Goal: Communication & Community: Answer question/provide support

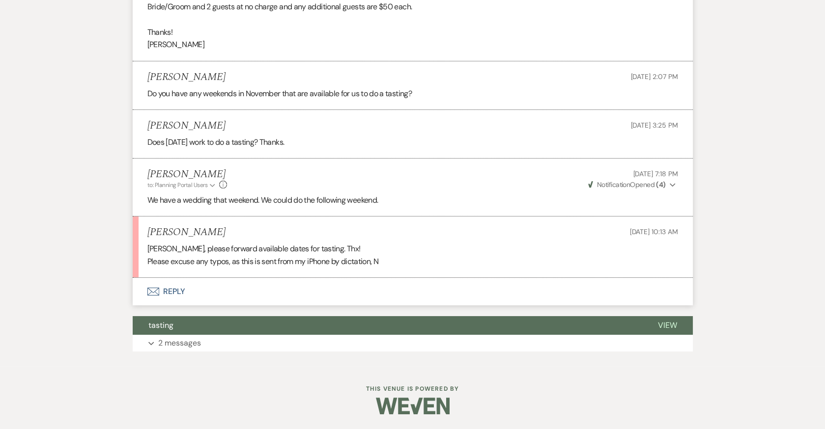
scroll to position [7565, 0]
click at [169, 299] on button "Envelope Reply" at bounding box center [413, 292] width 560 height 28
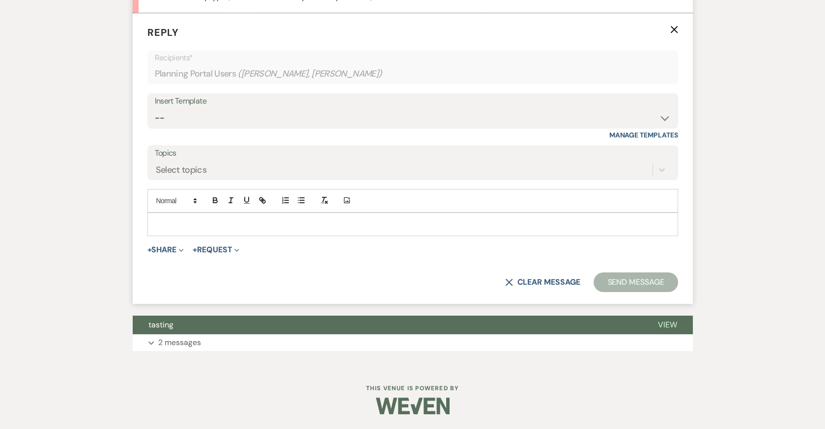
scroll to position [7813, 0]
click at [202, 230] on p at bounding box center [412, 224] width 515 height 11
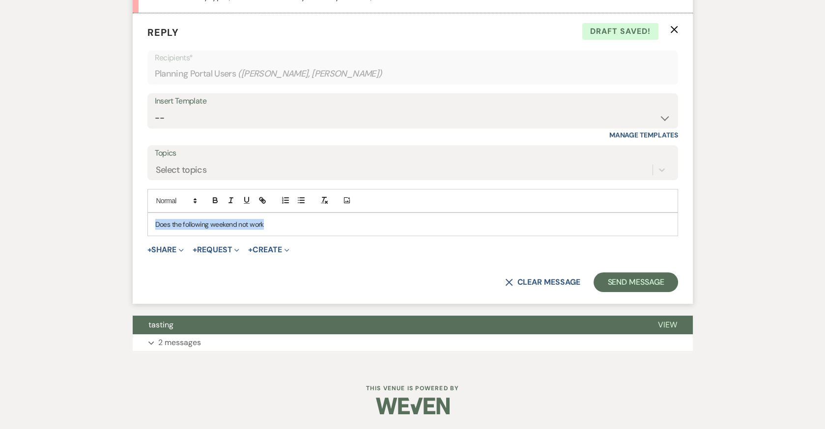
drag, startPoint x: 266, startPoint y: 249, endPoint x: 97, endPoint y: 252, distance: 169.1
click at [183, 230] on p "As stated we can do the following weekend" at bounding box center [412, 224] width 515 height 11
click at [162, 230] on p "As stated we can do the following weekend" at bounding box center [412, 224] width 515 height 11
click at [247, 230] on p "As previosuly stated we can do the following weekend" at bounding box center [412, 224] width 515 height 11
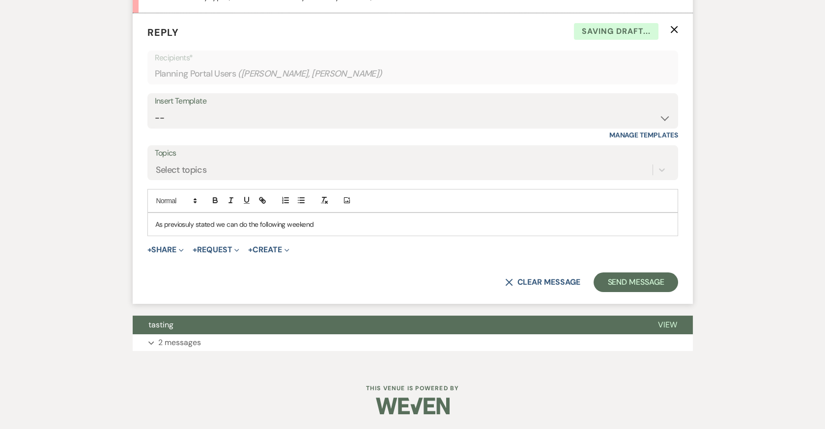
click at [183, 230] on p "As previosuly stated we can do the following weekend" at bounding box center [412, 224] width 515 height 11
click at [182, 230] on p "As previosuly stated we can do the following weekend" at bounding box center [412, 224] width 515 height 11
click at [188, 230] on p "As previosuly stated we can do the following weekend" at bounding box center [412, 224] width 515 height 11
click at [218, 230] on p "As previosly stated we can do the following weekend" at bounding box center [412, 224] width 515 height 11
click at [209, 230] on p "As previosly stated we can do the following weekend" at bounding box center [412, 224] width 515 height 11
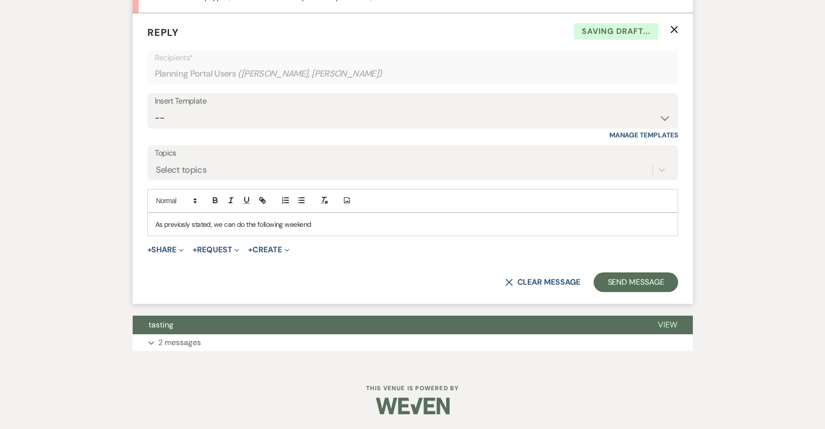
click at [312, 230] on p "As previosly stated, we can do the following weekend" at bounding box center [412, 224] width 515 height 11
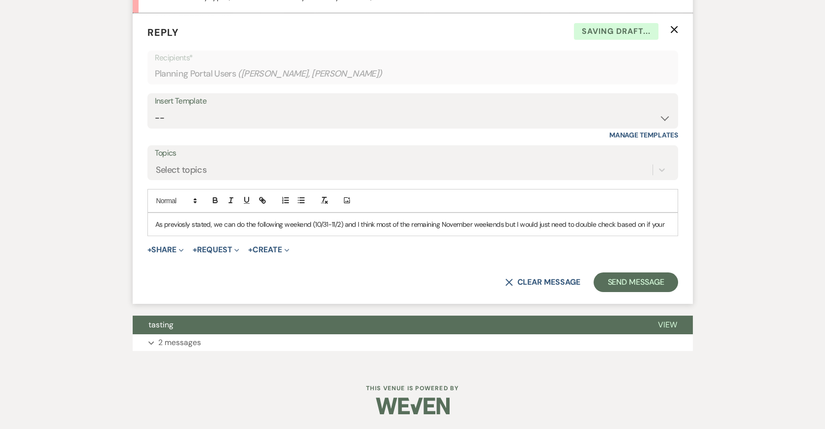
click at [340, 230] on p "As previosly stated, we can do the following weekend (10/31-11/2) and I think m…" at bounding box center [412, 224] width 515 height 11
click at [501, 230] on p "As previosly stated, we can do the following weekend (10/31-11/1) and I think m…" at bounding box center [412, 224] width 515 height 11
click at [664, 230] on p "As previosly stated, we can do the following weekend (10/31-11/1) and I think m…" at bounding box center [412, 224] width 515 height 11
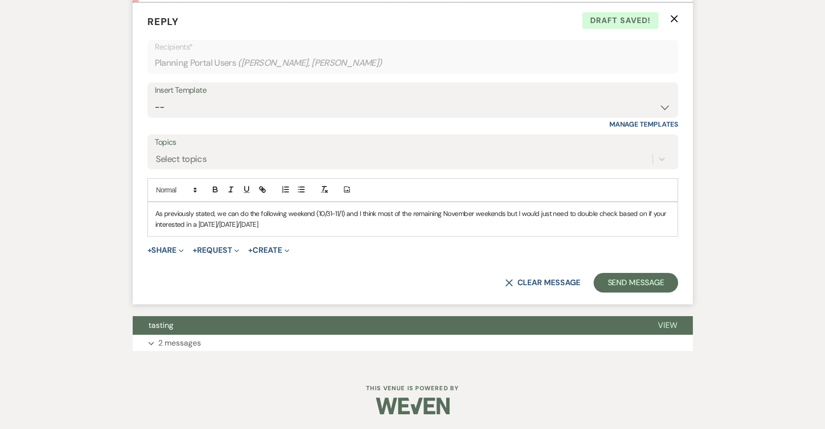
click at [342, 230] on p "As previously stated, we can do the following weekend (10/31-11/1) and I think …" at bounding box center [412, 219] width 515 height 22
click at [506, 230] on p "As previously stated, we can do the following weekend (10/31-11/2) and I think …" at bounding box center [412, 219] width 515 height 22
click at [268, 230] on p "As previously stated, we can do the following weekend (10/31-11/2) and I think …" at bounding box center [412, 219] width 515 height 22
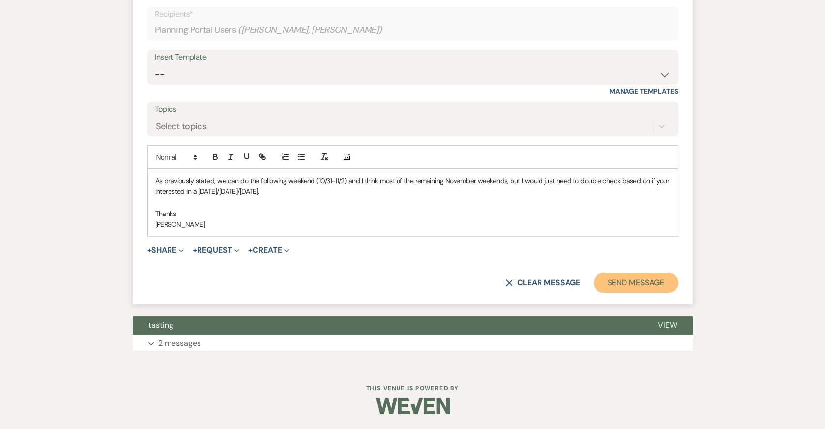
click at [627, 293] on button "Send Message" at bounding box center [636, 283] width 84 height 20
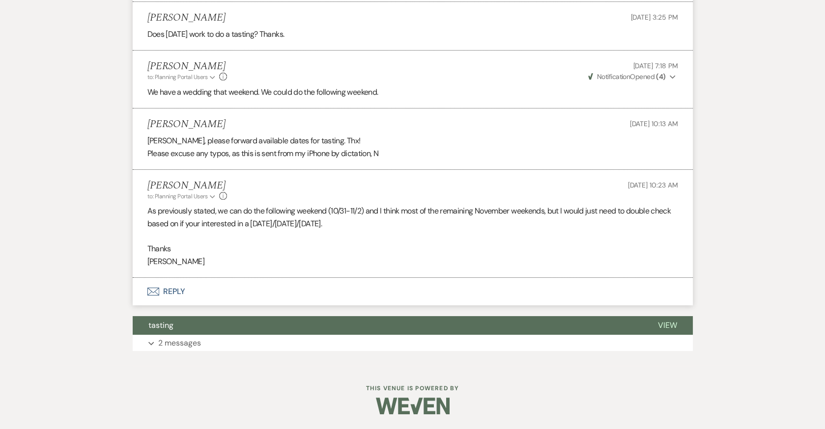
scroll to position [7680, 0]
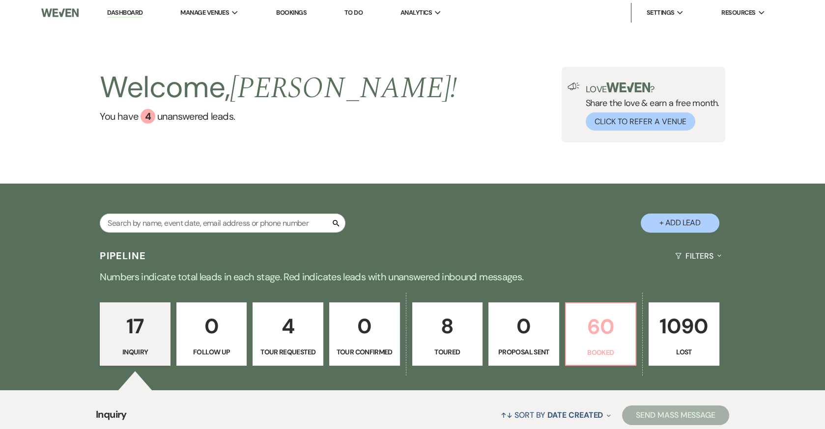
click at [602, 336] on p "60" at bounding box center [601, 327] width 58 height 33
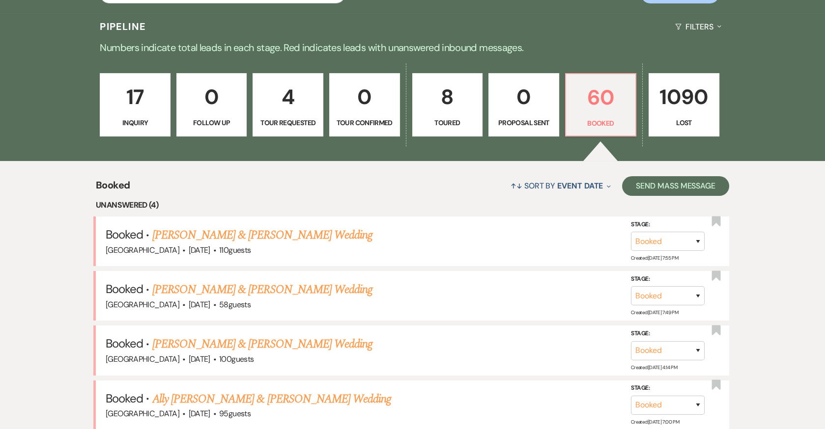
scroll to position [232, 0]
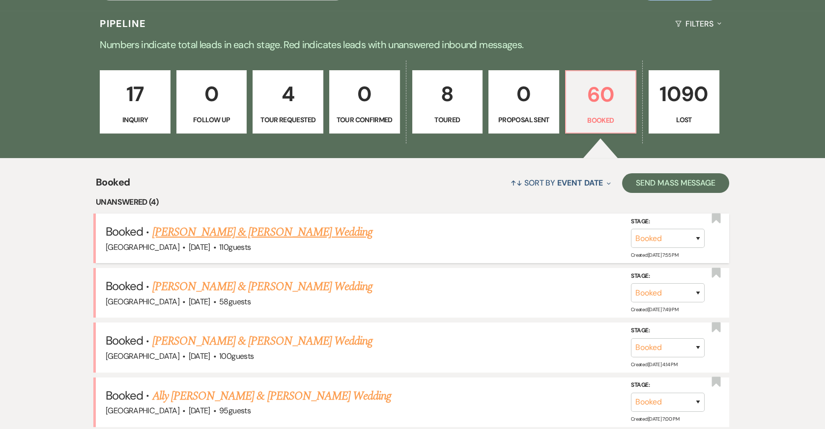
click at [294, 229] on link "[PERSON_NAME] & [PERSON_NAME] Wedding" at bounding box center [262, 233] width 220 height 18
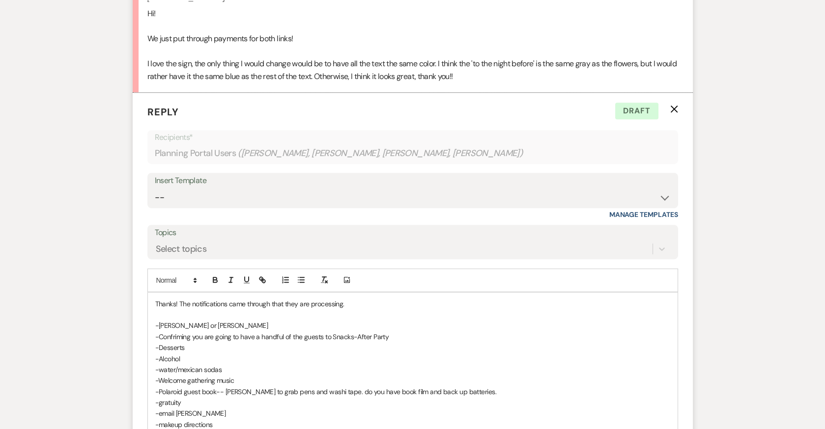
scroll to position [1091, 0]
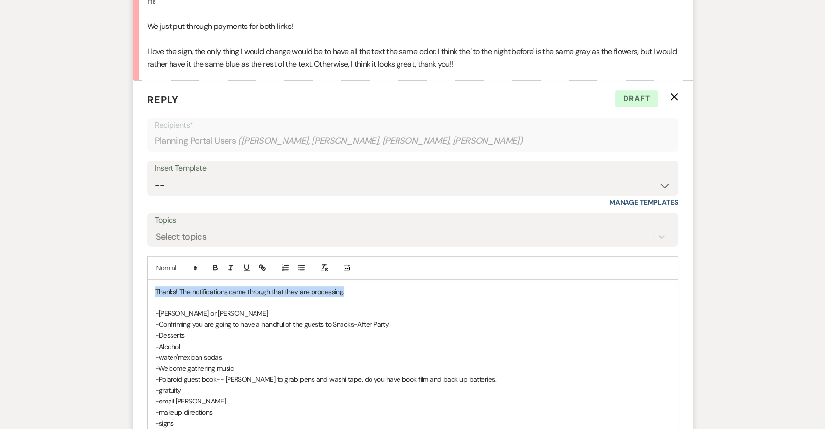
drag, startPoint x: 348, startPoint y: 288, endPoint x: 147, endPoint y: 284, distance: 201.0
click at [147, 284] on div "Thanks! The notifications came through that they are processing. -[PERSON_NAME]…" at bounding box center [412, 358] width 531 height 156
drag, startPoint x: 166, startPoint y: 290, endPoint x: 133, endPoint y: 289, distance: 32.9
click at [133, 289] on form "Reply X Saving draft... Recipients* Planning Portal Users ( [PERSON_NAME], [PER…" at bounding box center [413, 292] width 560 height 423
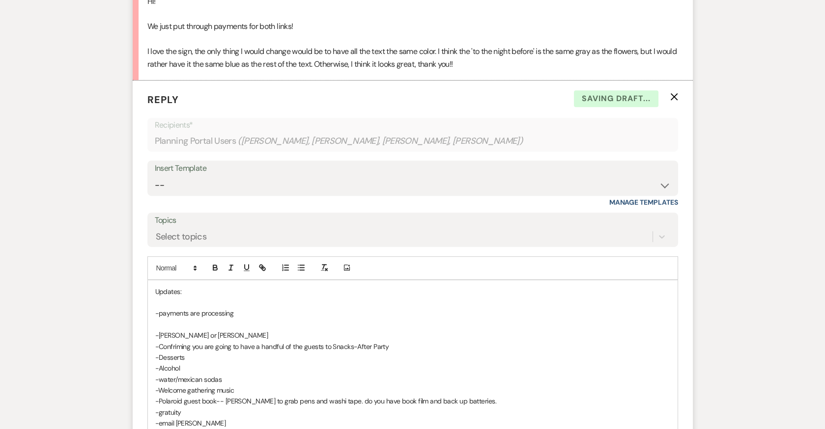
click at [232, 310] on p "-payments are processing" at bounding box center [412, 313] width 515 height 11
click at [231, 310] on p "-payments are processing, thanks" at bounding box center [412, 313] width 515 height 11
click at [291, 313] on p "-payments are processing for Addy, thanks" at bounding box center [412, 313] width 515 height 11
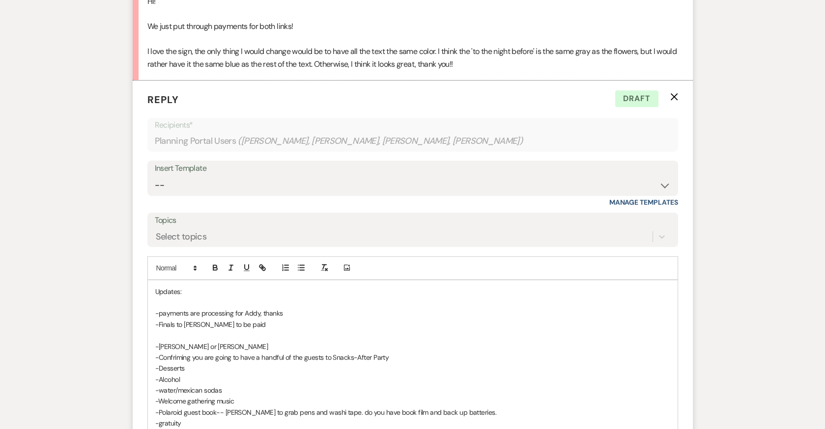
click at [199, 319] on p "-Finals to [PERSON_NAME] to be paid" at bounding box center [412, 324] width 515 height 11
click at [257, 319] on p "-Finals to [PERSON_NAME] to be paid" at bounding box center [412, 324] width 515 height 11
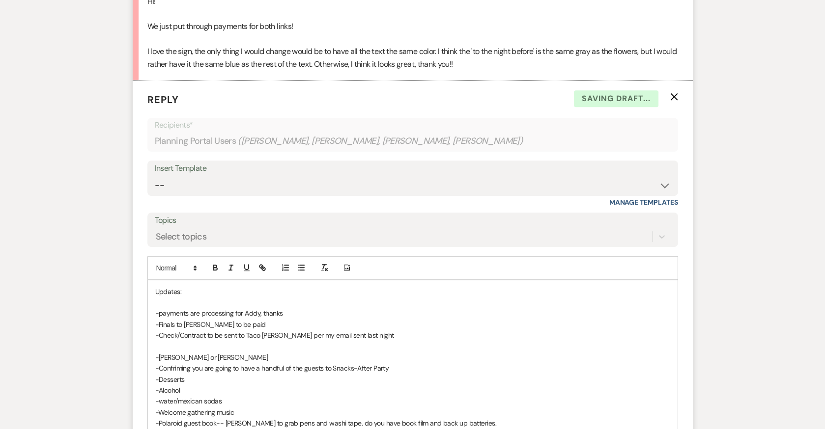
click at [159, 353] on p "-[PERSON_NAME] or [PERSON_NAME]" at bounding box center [412, 357] width 515 height 11
drag, startPoint x: 187, startPoint y: 355, endPoint x: 209, endPoint y: 355, distance: 22.1
click at [200, 355] on p "-[PERSON_NAME] or [PERSON_NAME]" at bounding box center [412, 357] width 515 height 11
click at [209, 355] on p "-[PERSON_NAME] or [PERSON_NAME]" at bounding box center [412, 357] width 515 height 11
drag, startPoint x: 209, startPoint y: 355, endPoint x: 141, endPoint y: 355, distance: 67.8
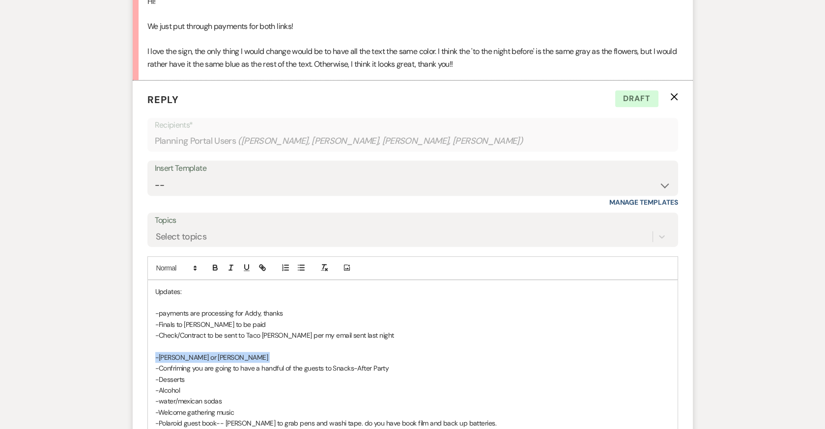
click at [141, 355] on form "Reply X Draft Recipients* Planning Portal Users ( [PERSON_NAME], [PERSON_NAME],…" at bounding box center [413, 314] width 560 height 467
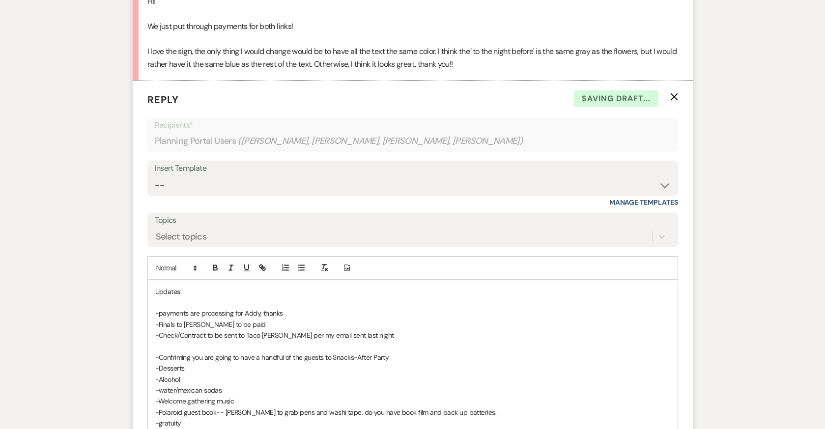
click at [158, 346] on p at bounding box center [412, 347] width 515 height 11
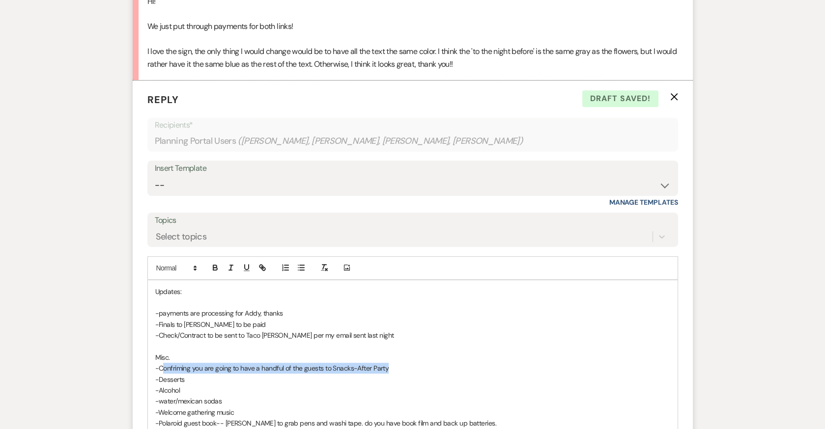
drag, startPoint x: 387, startPoint y: 365, endPoint x: 164, endPoint y: 369, distance: 223.6
click at [164, 369] on p "-Confriming you are going to have a handful of the guests to Snacks-After Party" at bounding box center [412, 368] width 515 height 11
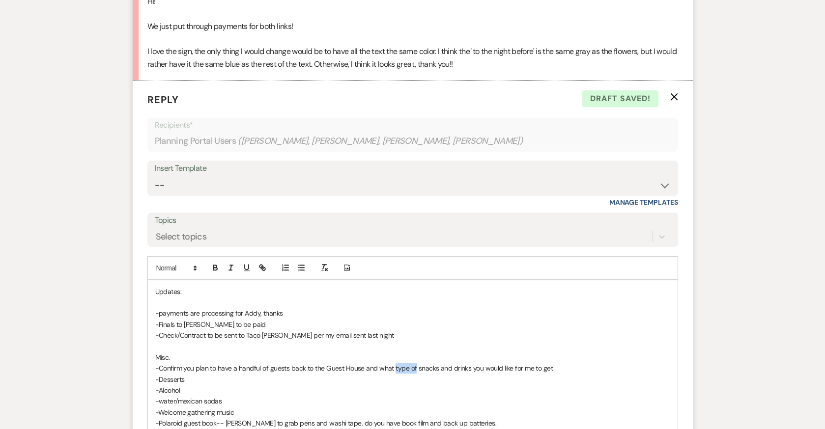
drag, startPoint x: 394, startPoint y: 363, endPoint x: 413, endPoint y: 363, distance: 19.2
click at [413, 363] on p "-Confirm you plan to have a handful of guests back to the Guest House and what …" at bounding box center [412, 368] width 515 height 11
drag, startPoint x: 378, startPoint y: 365, endPoint x: 414, endPoint y: 363, distance: 36.4
click at [414, 363] on p "-Confirm you plan to have a handful of guests back to the Guest House and what …" at bounding box center [412, 368] width 515 height 11
click at [535, 366] on p "-Confirm you plan to have a handful of guests back to the Guest House and favor…" at bounding box center [412, 368] width 515 height 11
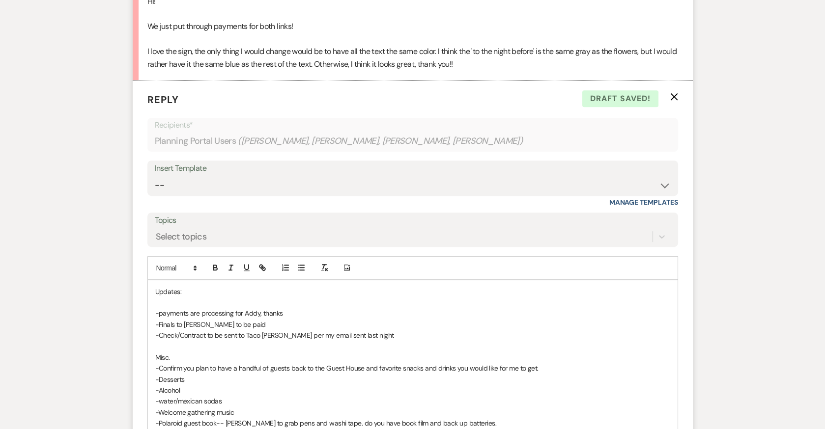
click at [155, 377] on p "-Desserts" at bounding box center [412, 379] width 515 height 11
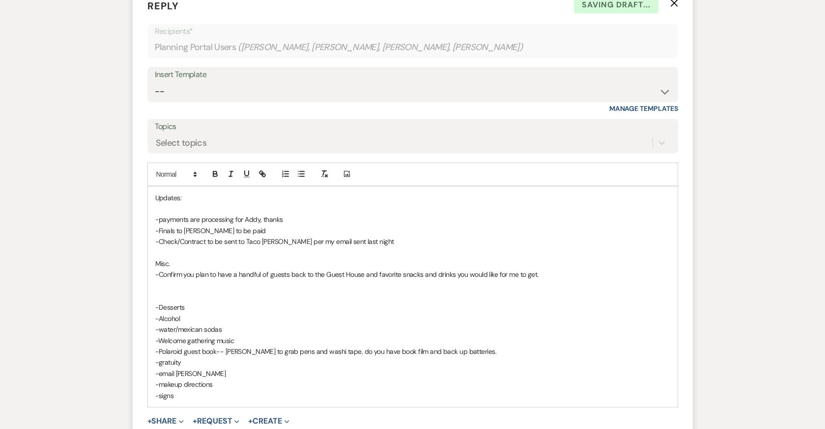
scroll to position [1192, 0]
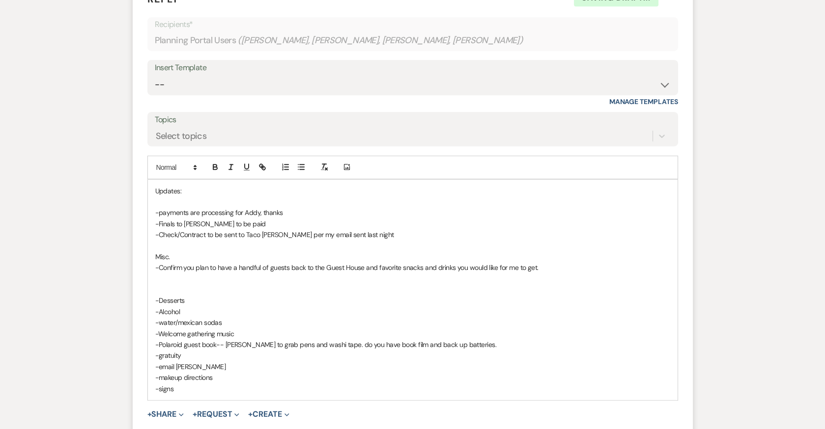
click at [545, 262] on p "-Confirm you plan to have a handful of guests back to the Guest House and favor…" at bounding box center [412, 267] width 515 height 11
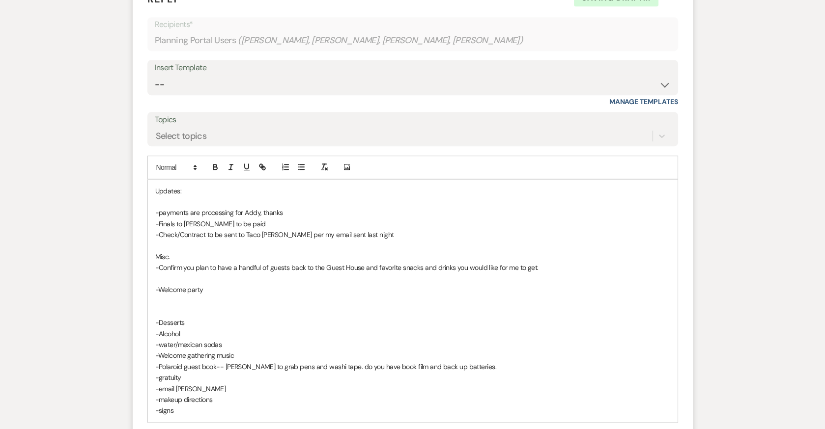
click at [157, 285] on p "-Welcome party" at bounding box center [412, 290] width 515 height 11
click at [207, 286] on p "Welcome party" at bounding box center [412, 290] width 515 height 11
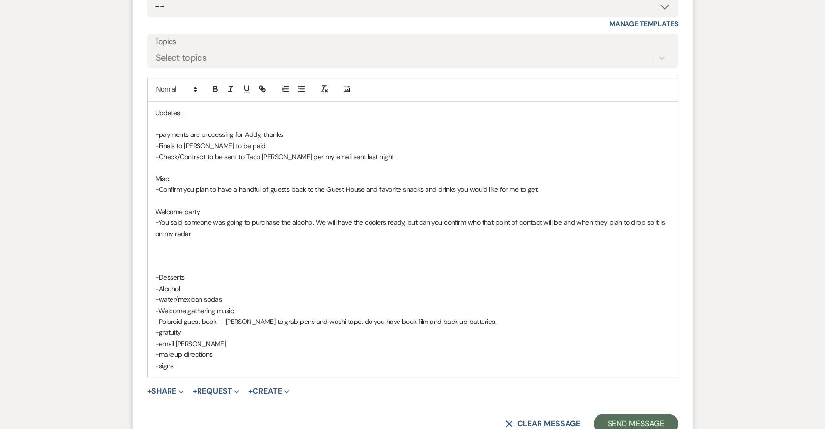
scroll to position [1274, 0]
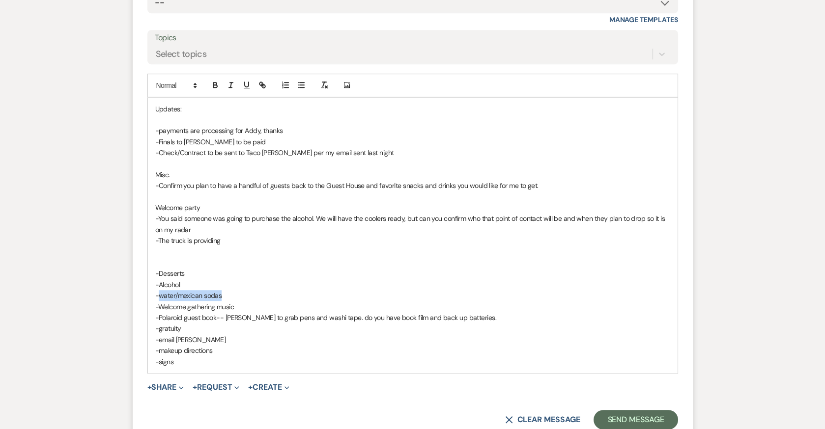
drag, startPoint x: 226, startPoint y: 291, endPoint x: 159, endPoint y: 289, distance: 66.8
click at [159, 290] on p "-water/mexican sodas" at bounding box center [412, 295] width 515 height 11
copy p "water/mexican sodas"
click at [226, 237] on p "-The truck is providing" at bounding box center [412, 240] width 515 height 11
click at [240, 235] on p "-The truck is providing water/mexican sodas" at bounding box center [412, 240] width 515 height 11
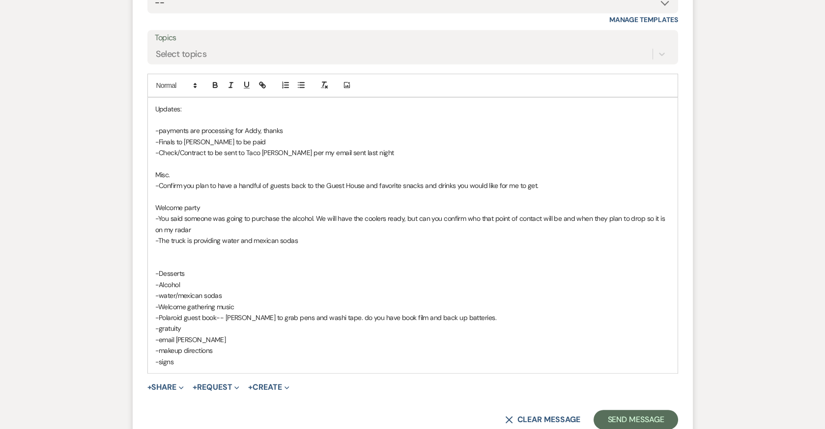
click at [297, 240] on p "-The truck is providing water and mexican sodas" at bounding box center [412, 240] width 515 height 11
drag, startPoint x: 300, startPoint y: 235, endPoint x: 317, endPoint y: 235, distance: 17.2
click at [317, 235] on p "-The truck is providing water and mexican sodas. Is that enough for non alcohol…" at bounding box center [412, 240] width 515 height 11
drag, startPoint x: 317, startPoint y: 235, endPoint x: 300, endPoint y: 234, distance: 17.3
click at [300, 235] on p "-The truck is providing water and mexican sodas. Is that enough for non alcohol…" at bounding box center [412, 240] width 515 height 11
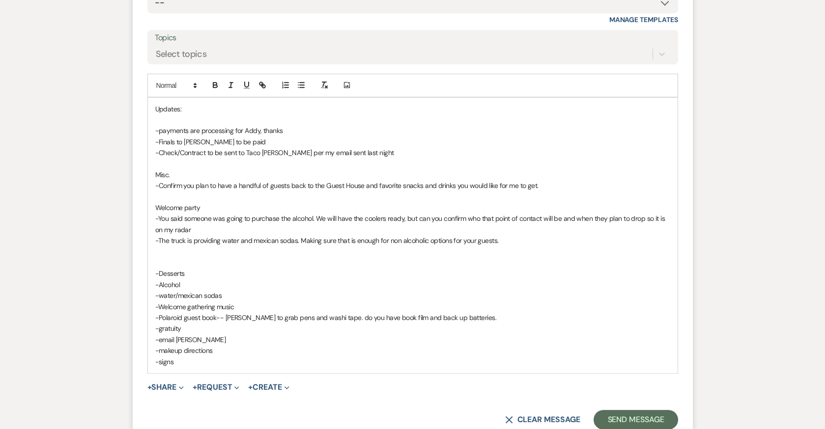
click at [505, 237] on p "-The truck is providing water and mexican sodas. Making sure that is enough for…" at bounding box center [412, 240] width 515 height 11
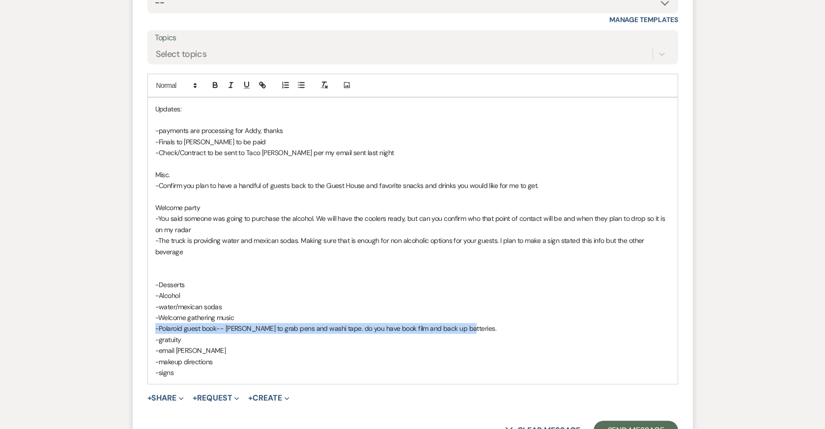
drag, startPoint x: 462, startPoint y: 324, endPoint x: 150, endPoint y: 324, distance: 312.0
click at [149, 324] on div "Updates: -payments are processing for Addy, thanks -Finals to [PERSON_NAME] to …" at bounding box center [413, 241] width 530 height 287
copy p "-Polaroid guest book-- [PERSON_NAME] to grab pens and washi tape. do you have b…"
click at [543, 180] on p "-Confirm you plan to have a handful of guests back to the Guest House and favor…" at bounding box center [412, 185] width 515 height 11
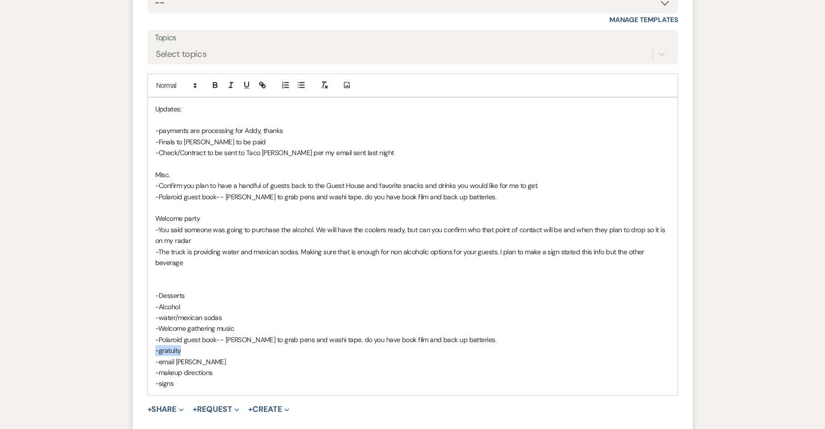
drag, startPoint x: 163, startPoint y: 346, endPoint x: 125, endPoint y: 346, distance: 37.8
copy p "-gratuity"
click at [476, 186] on p "-Confirm you plan to have a handful of guests back to the Guest House and favor…" at bounding box center [412, 185] width 515 height 11
click at [466, 192] on p "-Polaroid guest book-- [PERSON_NAME] to grab pens and washi tape. do you have b…" at bounding box center [412, 197] width 515 height 11
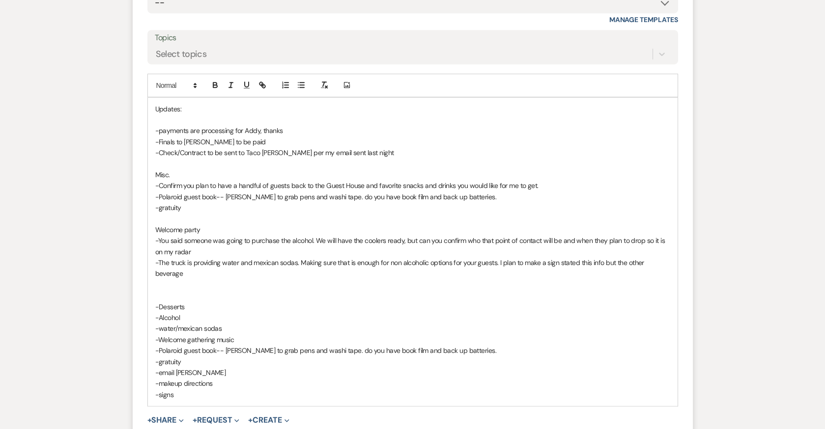
click at [160, 203] on p "-gratuity" at bounding box center [412, 207] width 515 height 11
click at [254, 203] on p "-If you plan to do any gratuity" at bounding box center [412, 207] width 515 height 11
click at [222, 202] on p "-If you plan to do any gratuity for" at bounding box center [412, 207] width 515 height 11
click at [218, 202] on p "-If you plan to do any gratuity for" at bounding box center [412, 207] width 515 height 11
click at [293, 203] on p "-If you plan to do any additional gratuity for" at bounding box center [412, 207] width 515 height 11
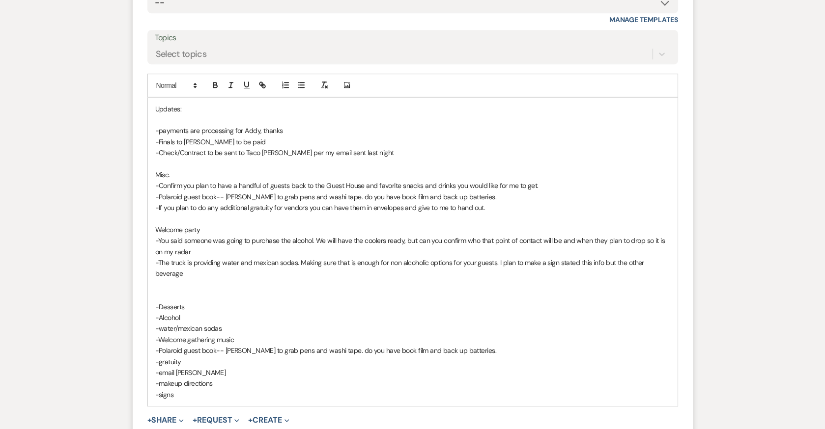
click at [198, 271] on p "-The truck is providing water and mexican sodas. Making sure that is enough for…" at bounding box center [412, 268] width 515 height 22
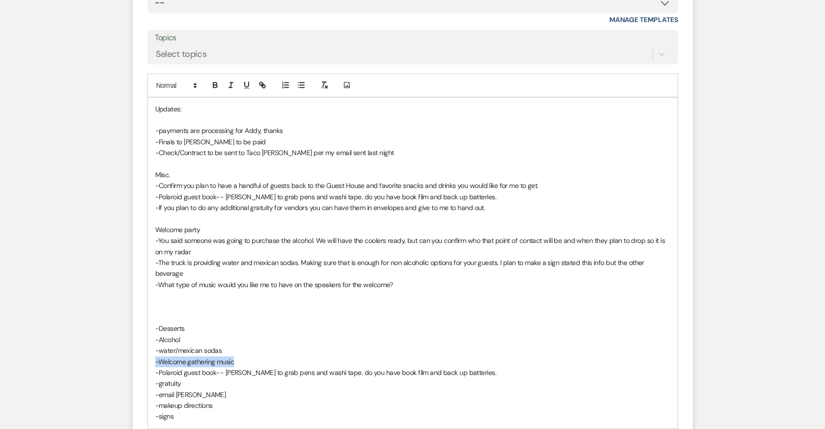
drag, startPoint x: 234, startPoint y: 356, endPoint x: 136, endPoint y: 357, distance: 97.8
click at [136, 357] on form "Reply X Saving draft... Recipients* Planning Portal Users ( [PERSON_NAME], [PER…" at bounding box center [413, 197] width 560 height 599
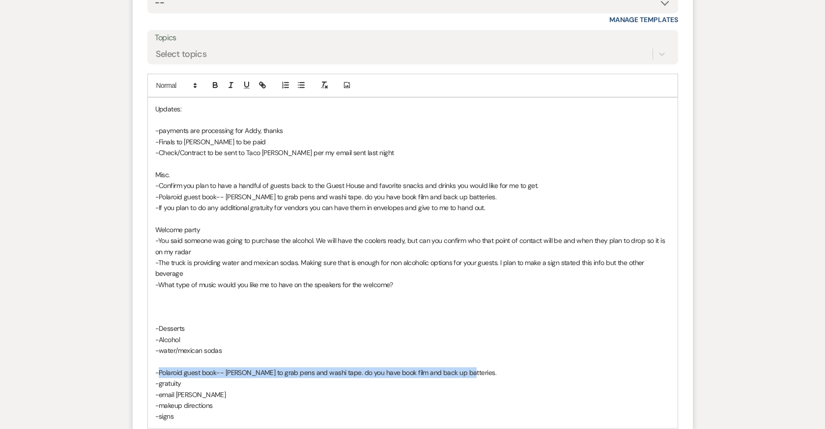
drag, startPoint x: 477, startPoint y: 370, endPoint x: 159, endPoint y: 367, distance: 318.4
click at [158, 368] on p "-Polaroid guest book-- [PERSON_NAME] to grab pens and washi tape. do you have b…" at bounding box center [412, 373] width 515 height 11
copy p "Polaroid guest book-- [PERSON_NAME] to grab pens and washi tape. do you have bo…"
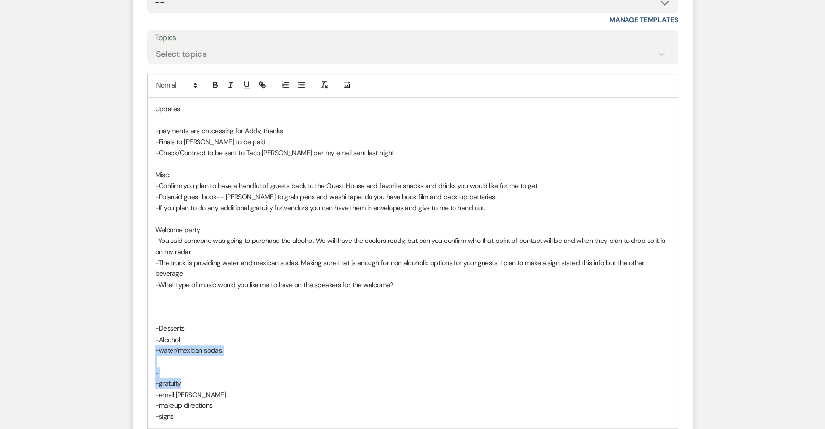
drag, startPoint x: 187, startPoint y: 379, endPoint x: 132, endPoint y: 347, distance: 64.1
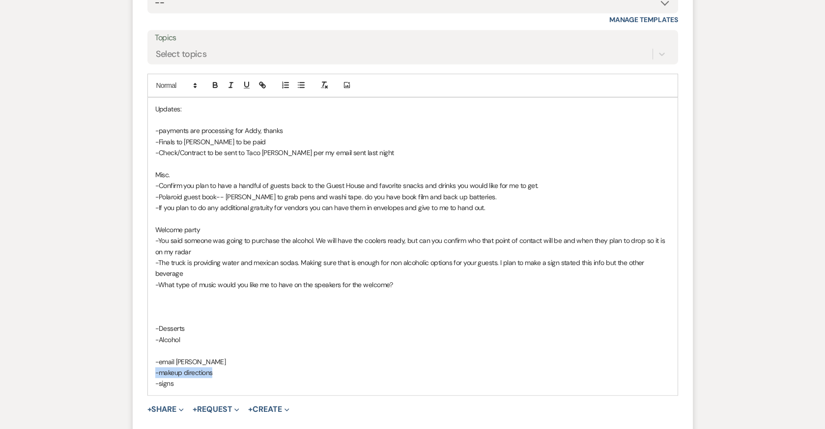
drag, startPoint x: 217, startPoint y: 372, endPoint x: 147, endPoint y: 372, distance: 69.3
click at [148, 372] on div "Updates: -payments are processing for Addy, thanks -Finals to [PERSON_NAME] to …" at bounding box center [413, 247] width 530 height 298
copy p "-makeup directions"
click at [486, 204] on p "-If you plan to do any additional gratuity for vendors you can have them in env…" at bounding box center [412, 207] width 515 height 11
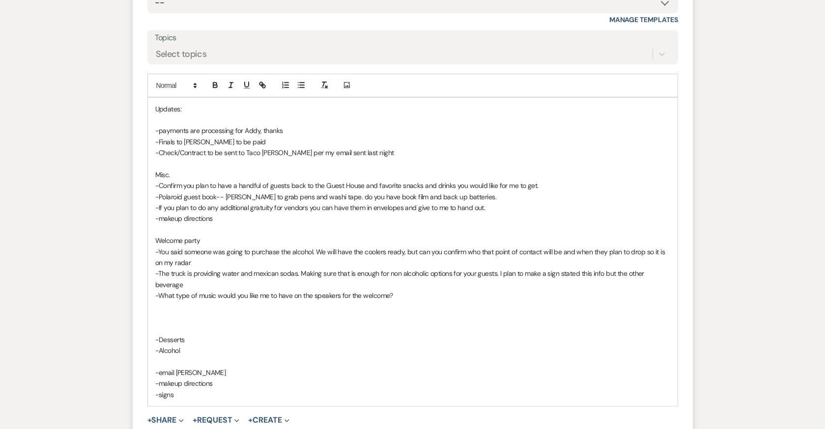
click at [160, 216] on p "-makeup directions" at bounding box center [412, 218] width 515 height 11
click at [424, 215] on p "-What is the best way to notify those getting Hair and Makeup done the makeup d…" at bounding box center [412, 218] width 515 height 11
click at [389, 217] on p "-What is the best way to notify those getting Hair and Makeup done the makeup d…" at bounding box center [412, 218] width 515 height 11
drag, startPoint x: 221, startPoint y: 382, endPoint x: 146, endPoint y: 382, distance: 74.7
click at [146, 382] on form "Reply X Draft saved! Recipients* Planning Portal Users ( [PERSON_NAME], [PERSON…" at bounding box center [413, 186] width 560 height 577
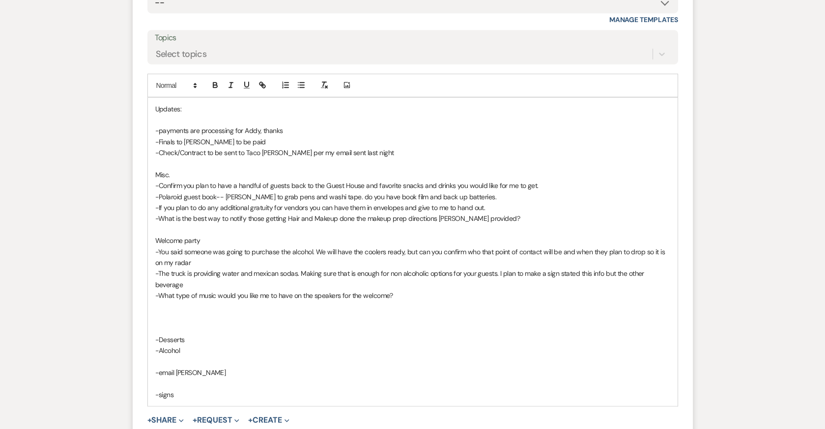
click at [412, 283] on p "-The truck is providing water and mexican sodas. Making sure that is enough for…" at bounding box center [412, 279] width 515 height 22
click at [395, 302] on p at bounding box center [412, 307] width 515 height 11
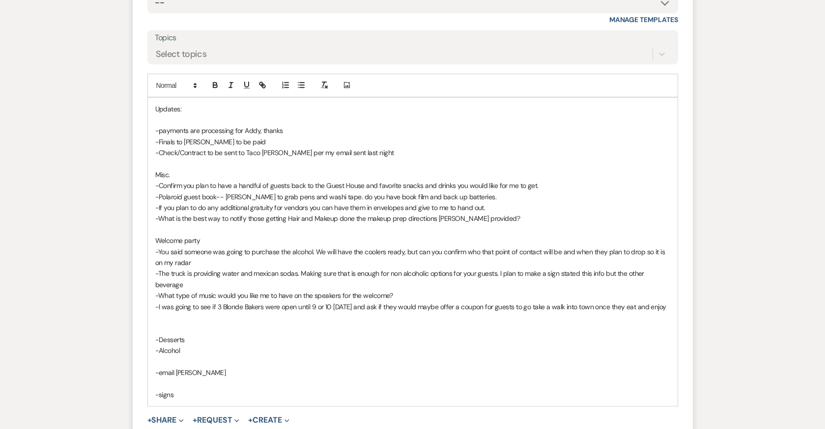
drag, startPoint x: 665, startPoint y: 303, endPoint x: 163, endPoint y: 301, distance: 502.2
click at [163, 302] on p "-I was going to see if 3 Blonde Bakers were open until 9 or 10 [DATE] and ask i…" at bounding box center [412, 307] width 515 height 11
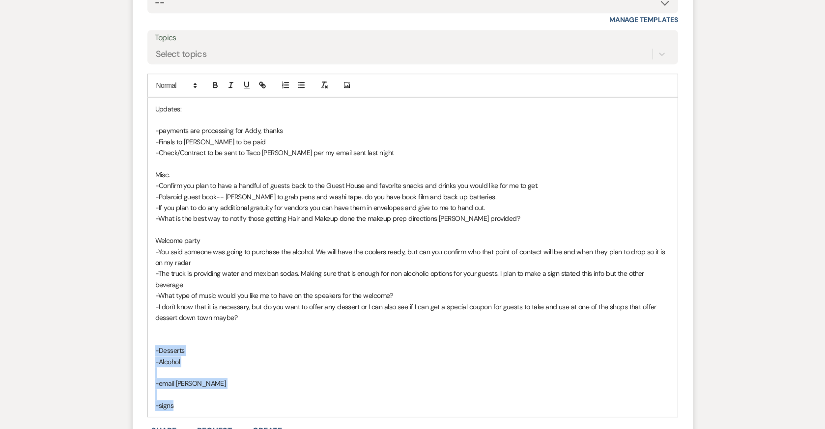
drag, startPoint x: 181, startPoint y: 404, endPoint x: 142, endPoint y: 344, distance: 71.7
click at [142, 344] on form "Reply X Draft saved! Recipients* Planning Portal Users ( [PERSON_NAME], [PERSON…" at bounding box center [413, 192] width 560 height 588
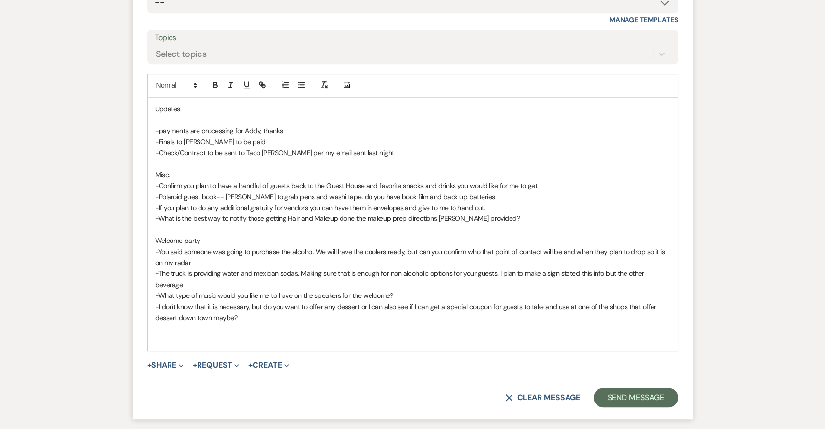
click at [159, 119] on p at bounding box center [412, 119] width 515 height 11
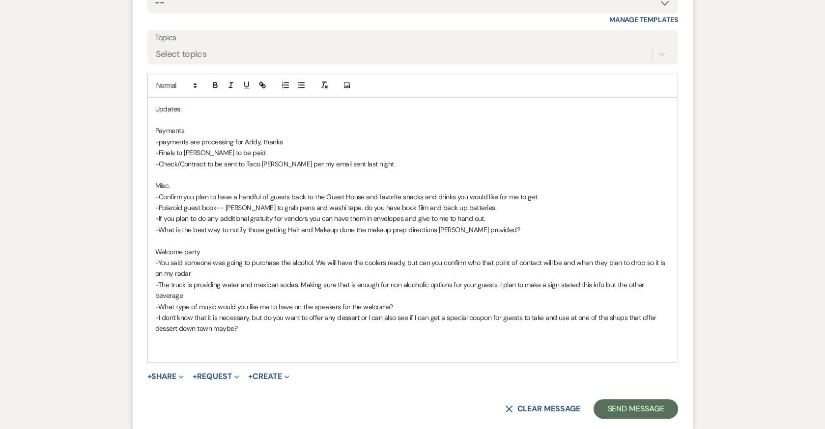
click at [359, 159] on p "-Check/Contract to be sent to Taco [PERSON_NAME] per my email sent last night" at bounding box center [412, 164] width 515 height 11
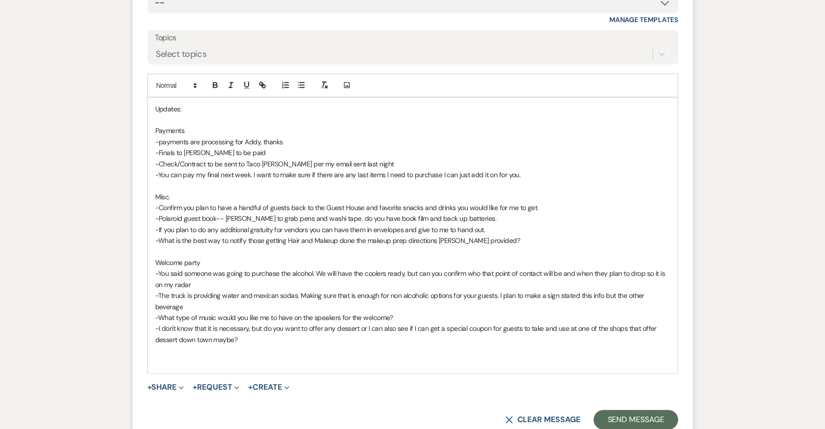
click at [332, 215] on p "-Polaroid guest book-- [PERSON_NAME] to grab pens and washi tape. do you have b…" at bounding box center [412, 218] width 515 height 11
click at [330, 215] on p "-Polaroid guest book-- [PERSON_NAME] to grab pens and washi tape. do you have b…" at bounding box center [412, 218] width 515 height 11
click at [362, 215] on p "-Polaroid guest book-- [PERSON_NAME] to grab pens and washi tape. Do you have b…" at bounding box center [412, 218] width 515 height 11
click at [431, 215] on p "-Polaroid guest book-- [PERSON_NAME] to grab pens and washi tape. Do you have t…" at bounding box center [412, 218] width 515 height 11
click at [528, 213] on p "-Polaroid guest book-- [PERSON_NAME] to grab pens and washi tape. Do you have t…" at bounding box center [412, 218] width 515 height 11
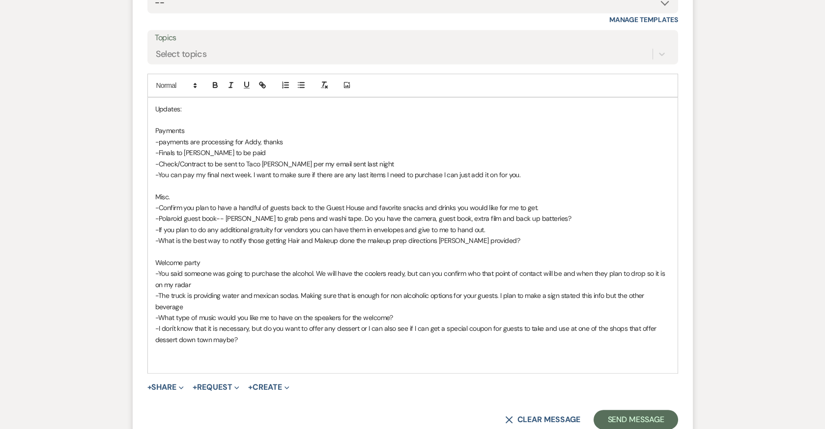
scroll to position [1286, 0]
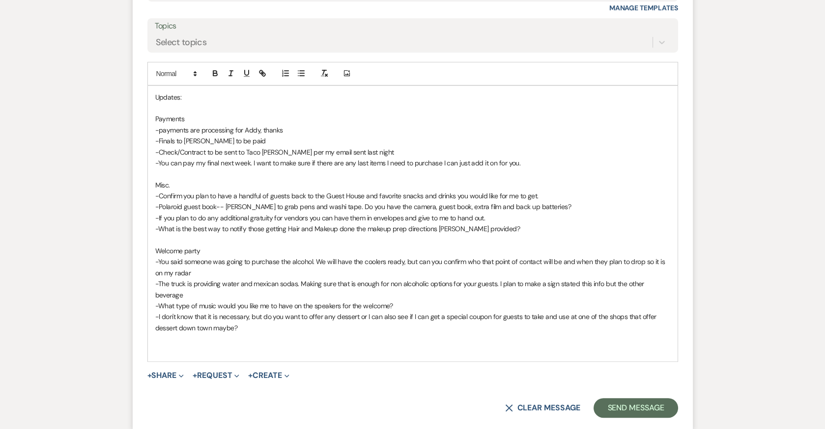
click at [185, 288] on p "-The truck is providing water and mexican sodas. Making sure that is enough for…" at bounding box center [412, 290] width 515 height 22
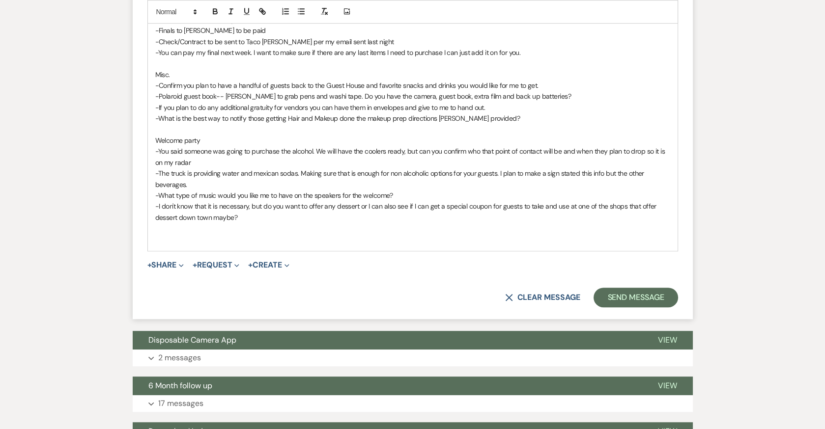
scroll to position [1398, 0]
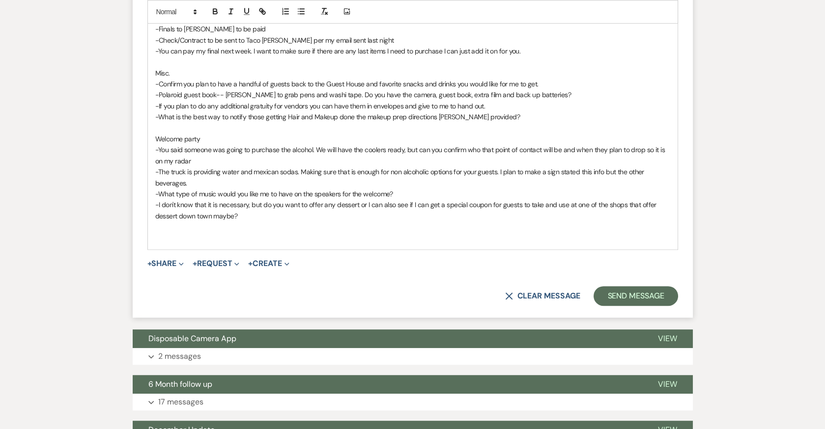
click at [247, 210] on p "-I don't know that it is necessary, but do you want to offer any dessert or I c…" at bounding box center [412, 210] width 515 height 22
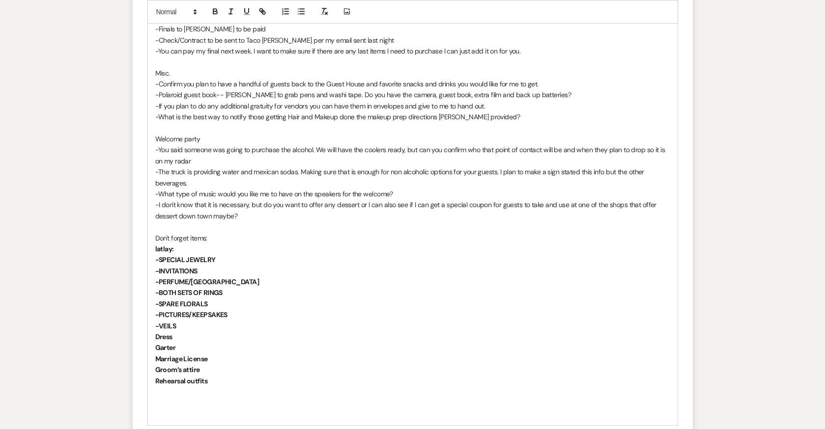
click at [155, 245] on strong "latlay:" at bounding box center [164, 249] width 19 height 9
click at [208, 233] on p "Don't forget items:" at bounding box center [412, 238] width 515 height 11
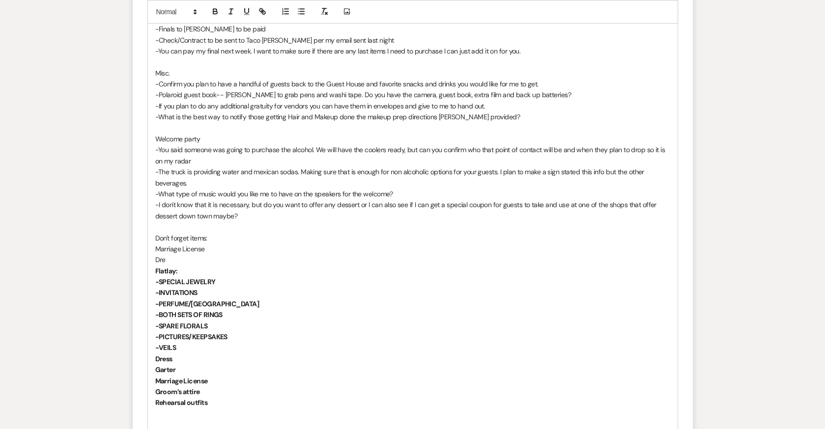
click at [155, 244] on p "Marriage License" at bounding box center [412, 249] width 515 height 11
click at [155, 256] on p "Dre" at bounding box center [412, 260] width 515 height 11
click at [170, 255] on p "-Dre" at bounding box center [412, 260] width 515 height 11
click at [188, 258] on p "-Dress" at bounding box center [412, 260] width 515 height 11
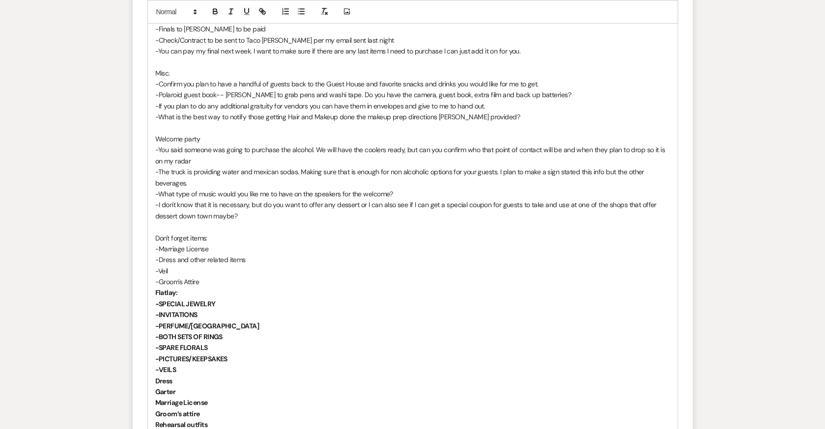
click at [247, 255] on p "-Dress and other related items" at bounding box center [412, 260] width 515 height 11
drag, startPoint x: 329, startPoint y: 257, endPoint x: 246, endPoint y: 258, distance: 83.5
click at [246, 258] on p "-Dress and other related items (shoes, undergarments, ect)" at bounding box center [412, 260] width 515 height 11
copy p "(shoes, undergarments, ect)"
click at [202, 278] on p "-Groom's Attire" at bounding box center [412, 282] width 515 height 11
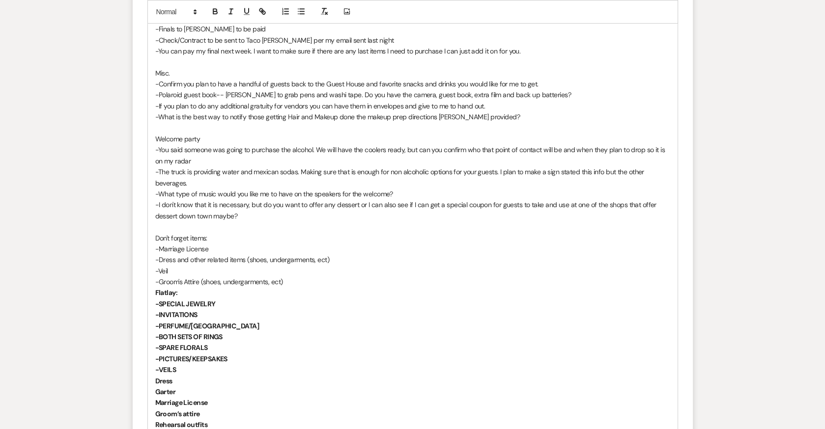
click at [200, 278] on p "-Groom's Attire (shoes, undergarments, ect)" at bounding box center [412, 282] width 515 height 11
click at [170, 269] on p "-Veil" at bounding box center [412, 271] width 515 height 11
click at [364, 283] on p "-Groom's Attire and other related items (shoes, undergarments, ect)" at bounding box center [412, 282] width 515 height 11
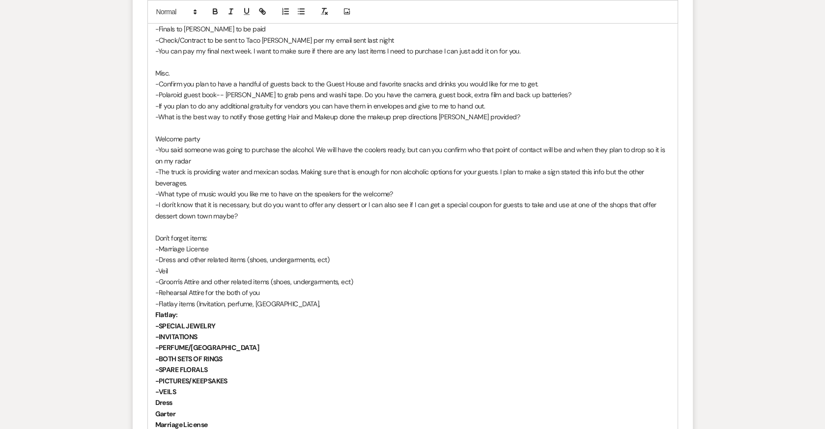
click at [266, 287] on p "-Rehearsal Attire for the both of you" at bounding box center [412, 292] width 515 height 11
click at [284, 300] on p "-Flatlay items (Invitation, perfume, [GEOGRAPHIC_DATA]," at bounding box center [412, 304] width 515 height 11
click at [210, 248] on p "-Marriage License" at bounding box center [412, 249] width 515 height 11
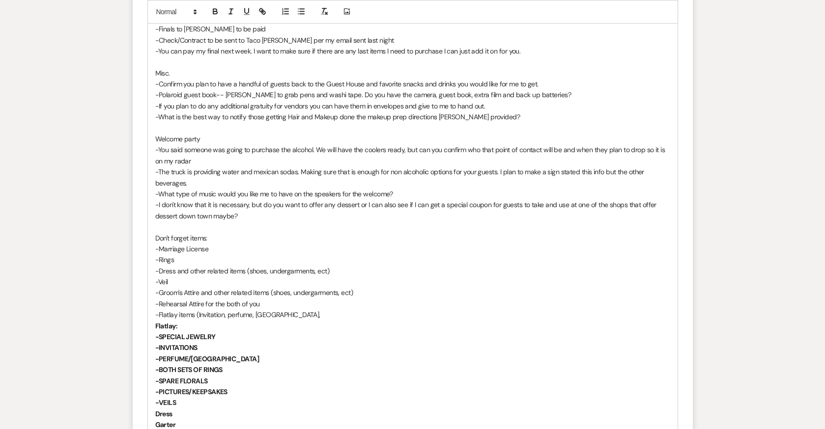
scroll to position [1444, 0]
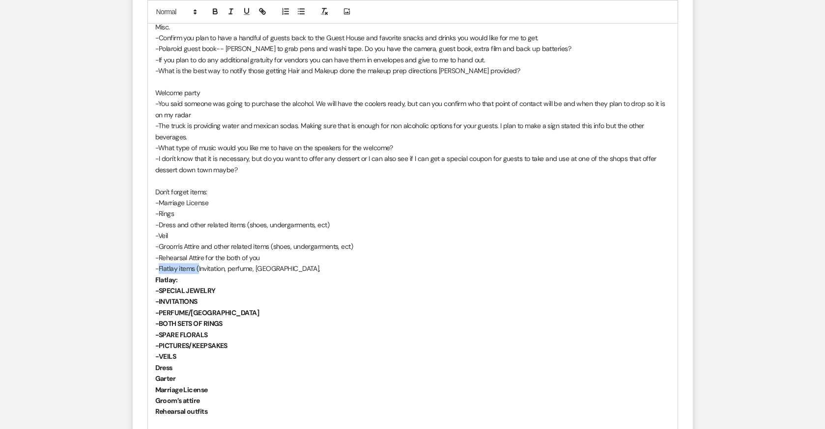
drag, startPoint x: 199, startPoint y: 263, endPoint x: 160, endPoint y: 263, distance: 39.3
click at [160, 263] on p "-Flatlay items (Invitation, perfume, [GEOGRAPHIC_DATA]," at bounding box center [412, 268] width 515 height 11
click at [192, 265] on p "-An Invitation, perfume, [GEOGRAPHIC_DATA]," at bounding box center [412, 268] width 515 height 11
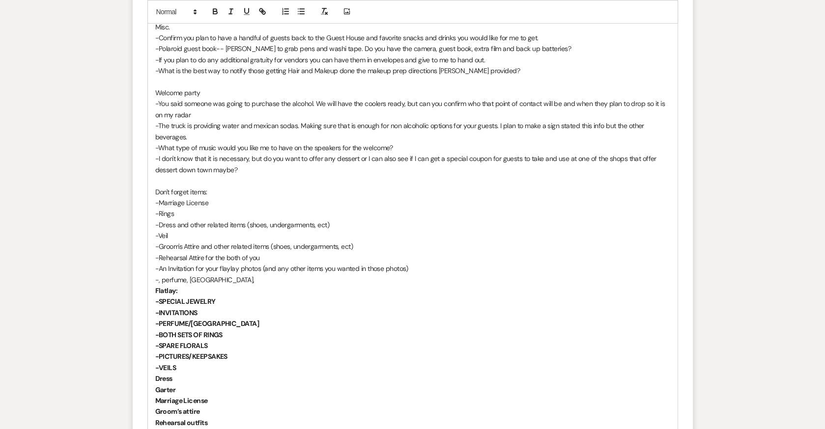
click at [163, 276] on p "-, perfume, [GEOGRAPHIC_DATA]," at bounding box center [412, 280] width 515 height 11
click at [185, 279] on p "-Perfume, [GEOGRAPHIC_DATA]," at bounding box center [412, 280] width 515 height 11
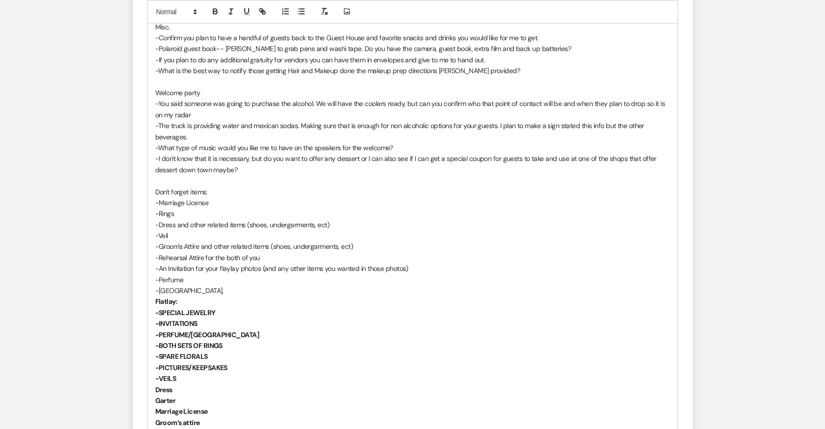
click at [193, 279] on p "-Perfume" at bounding box center [412, 280] width 515 height 11
click at [202, 296] on p "Flatlay:" at bounding box center [412, 301] width 515 height 11
drag, startPoint x: 242, startPoint y: 279, endPoint x: 186, endPoint y: 278, distance: 56.5
click at [186, 278] on p "-Perfume and other tolietries" at bounding box center [412, 280] width 515 height 11
click at [227, 280] on p "-Perfume and other tolietries" at bounding box center [412, 280] width 515 height 11
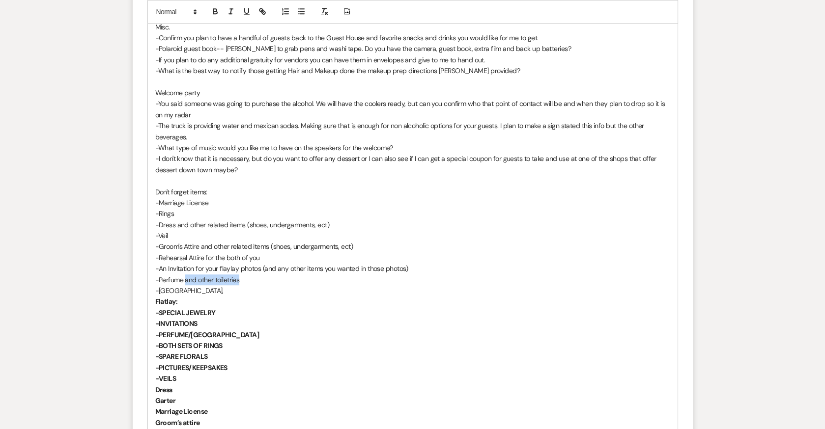
drag, startPoint x: 246, startPoint y: 277, endPoint x: 186, endPoint y: 274, distance: 60.0
click at [186, 275] on p "-Perfume and other toiletries" at bounding box center [412, 280] width 515 height 11
copy p "and other toiletries"
click at [186, 296] on p "Flatlay:" at bounding box center [412, 301] width 515 height 11
click at [175, 291] on p "-[GEOGRAPHIC_DATA]," at bounding box center [412, 290] width 515 height 11
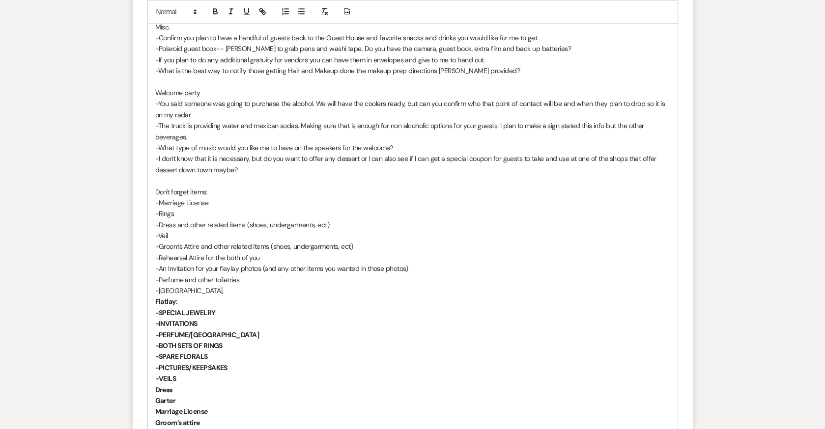
click at [186, 289] on p "-[GEOGRAPHIC_DATA]," at bounding box center [412, 290] width 515 height 11
click at [244, 288] on p "-Cologne and other toiletries" at bounding box center [412, 290] width 515 height 11
click at [195, 213] on p "-Rings" at bounding box center [412, 213] width 515 height 11
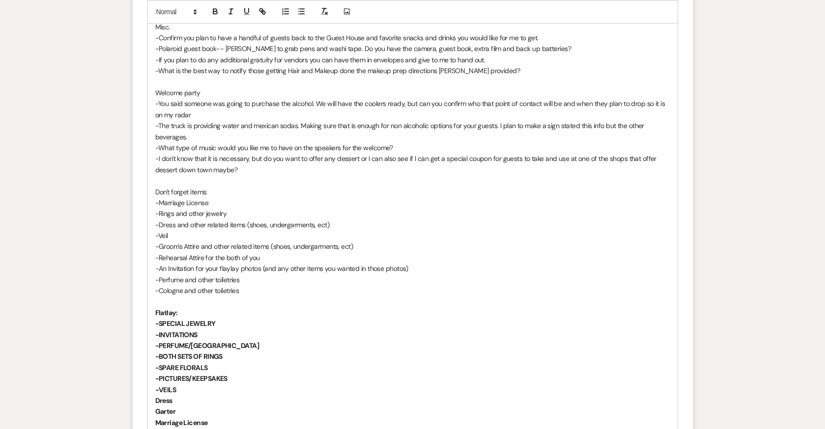
click at [225, 220] on p "-Dress and other related items (shoes, undergarments, ect)" at bounding box center [412, 225] width 515 height 11
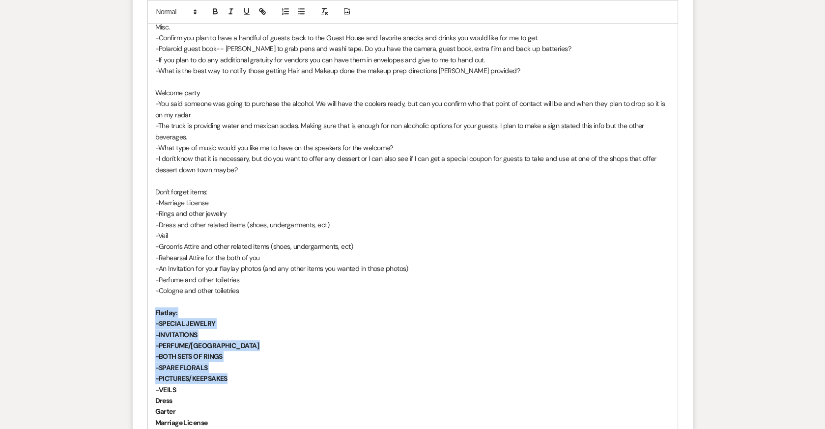
drag, startPoint x: 151, startPoint y: 308, endPoint x: 245, endPoint y: 370, distance: 112.4
click at [245, 370] on div "Updates: Payments -payments are processing for Addy, thanks -Finals to [PERSON_…" at bounding box center [413, 209] width 530 height 562
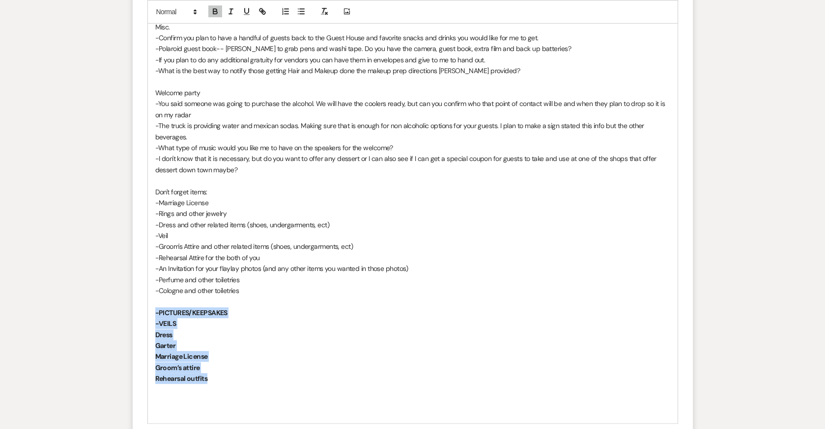
drag, startPoint x: 209, startPoint y: 376, endPoint x: 152, endPoint y: 311, distance: 86.7
click at [152, 311] on div "Updates: Payments -payments are processing for Addy, thanks -Finals to [PERSON_…" at bounding box center [413, 176] width 530 height 496
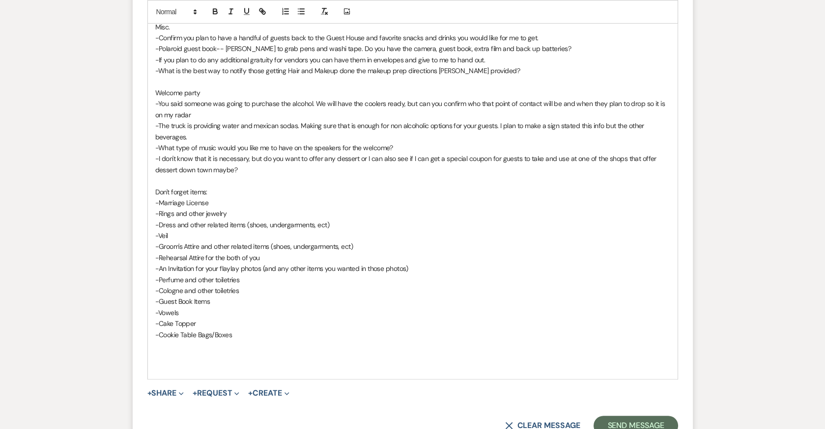
click at [201, 323] on p "-Cake Topper" at bounding box center [412, 323] width 515 height 11
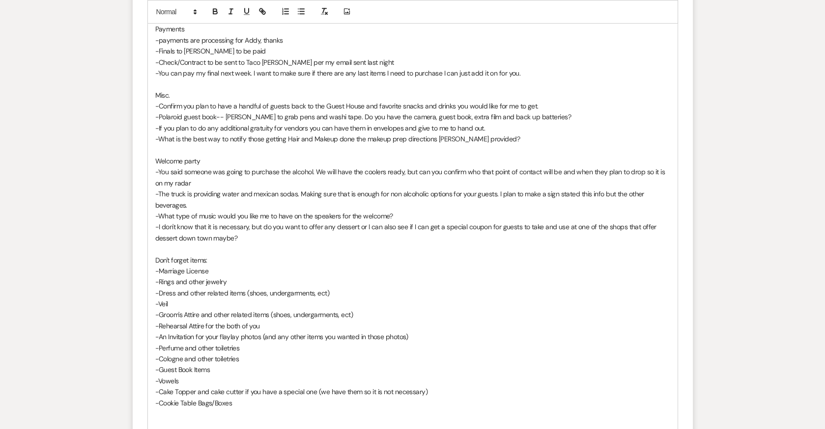
scroll to position [1367, 0]
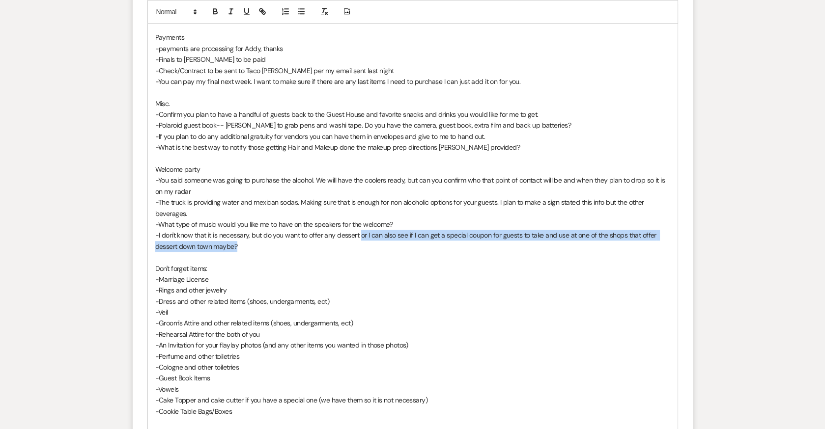
drag, startPoint x: 361, startPoint y: 230, endPoint x: 380, endPoint y: 247, distance: 25.4
click at [380, 247] on p "-I don't know that it is necessary, but do you want to offer any dessert or I c…" at bounding box center [412, 241] width 515 height 22
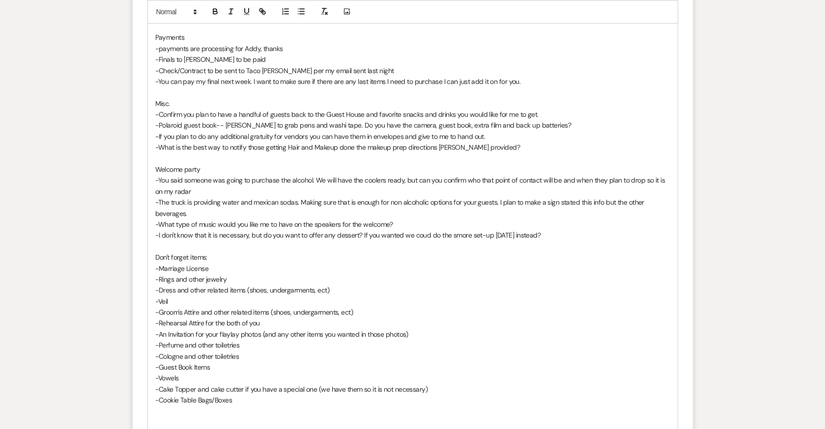
click at [425, 230] on p "-I don't know that it is necessary, but do you want to offer any dessert? If yo…" at bounding box center [412, 235] width 515 height 11
click at [544, 233] on p "-I don't know that it is necessary, but do you want to offer any dessert? If yo…" at bounding box center [412, 235] width 515 height 11
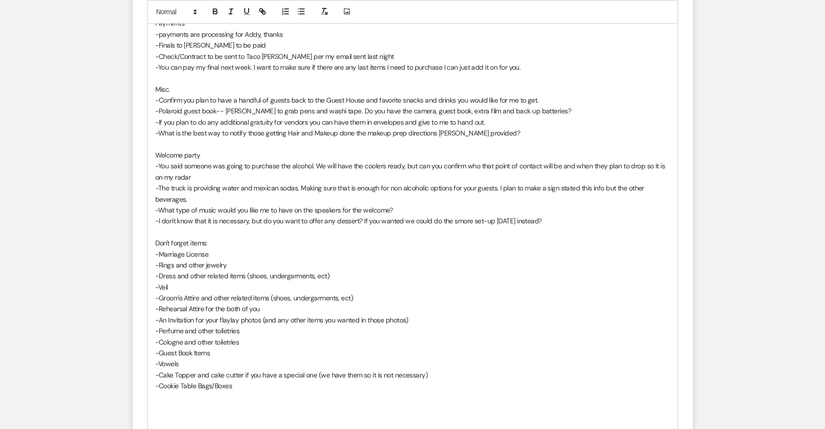
click at [214, 238] on p "Don't forget items:" at bounding box center [412, 243] width 515 height 11
click at [228, 315] on p "-An Invitation for your flaylay photos (and any other items you wanted in those…" at bounding box center [412, 320] width 515 height 11
click at [274, 337] on p "-Cologne and other toiletries" at bounding box center [412, 342] width 515 height 11
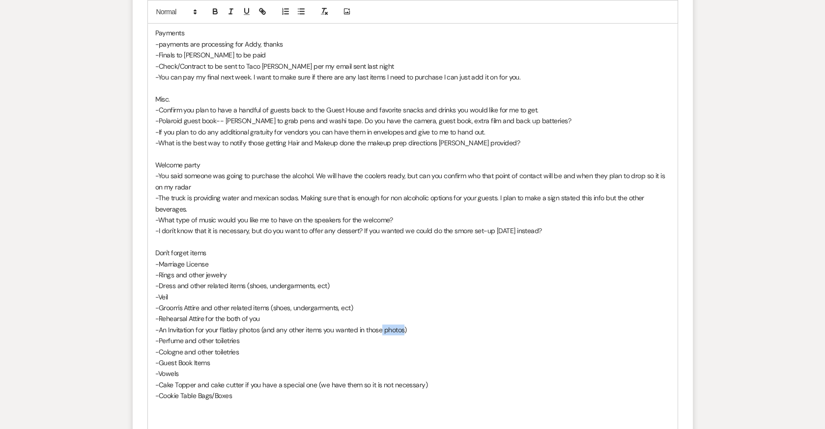
drag, startPoint x: 405, startPoint y: 325, endPoint x: 382, endPoint y: 325, distance: 22.6
click at [382, 325] on p "-An Invitation for your flatlay photos (and any other items you wanted in those…" at bounding box center [412, 330] width 515 height 11
click at [449, 325] on p "-An Invitation for your flatlay photos (and any other items you wanted in those…" at bounding box center [412, 330] width 515 height 11
click at [239, 337] on p "-Perfume and other toiletries" at bounding box center [412, 341] width 515 height 11
click at [256, 397] on p "-Cookie Table Bags/Boxes" at bounding box center [412, 396] width 515 height 11
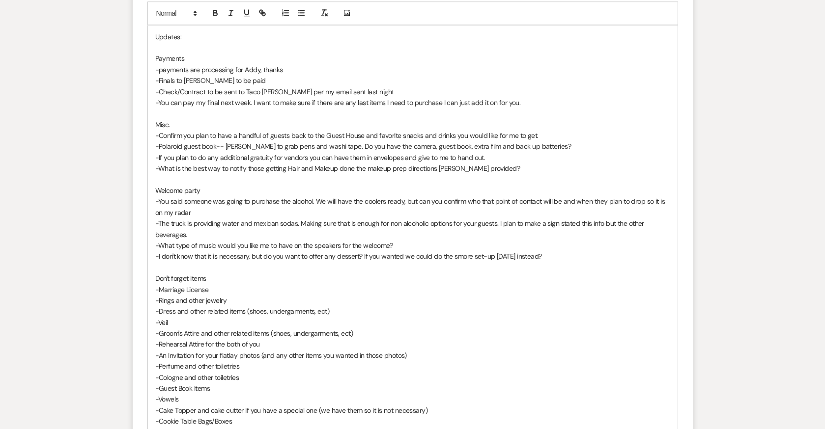
scroll to position [1336, 0]
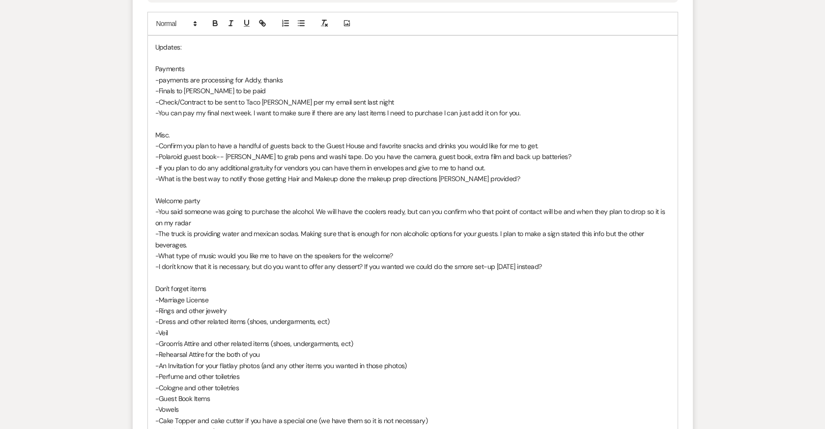
click at [362, 97] on p "-Check/Contract to be sent to Taco [PERSON_NAME] per my email sent last night" at bounding box center [412, 102] width 515 height 11
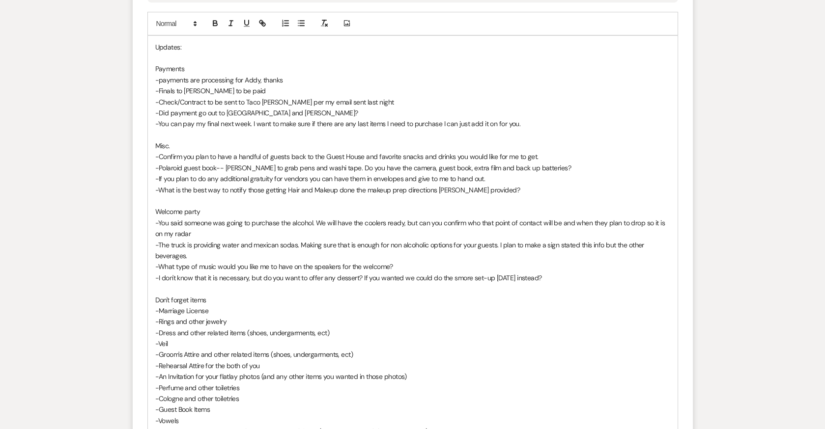
click at [170, 109] on p "-Did payment go out to [GEOGRAPHIC_DATA] and [PERSON_NAME]?" at bounding box center [412, 113] width 515 height 11
click at [209, 108] on p "-Did final payment go out to [GEOGRAPHIC_DATA] and [PERSON_NAME]?" at bounding box center [412, 113] width 515 height 11
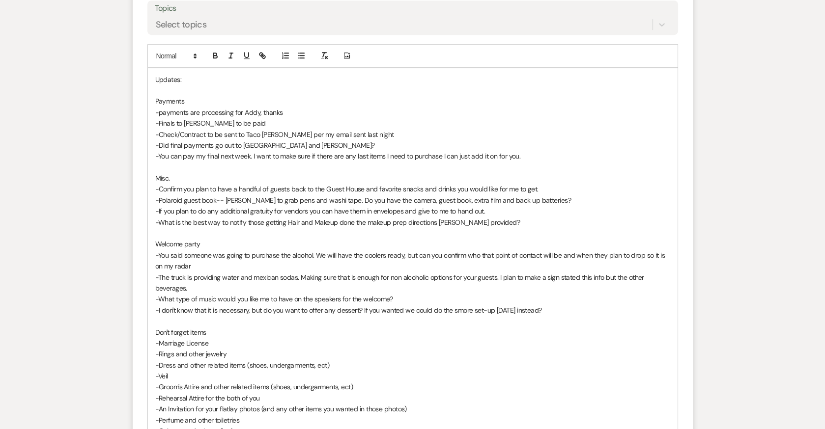
scroll to position [1302, 0]
click at [159, 144] on p "-Did final payments go out to [GEOGRAPHIC_DATA] and [PERSON_NAME]?" at bounding box center [412, 147] width 515 height 11
click at [202, 142] on p "-ConfirmingDid final payments go out to [GEOGRAPHIC_DATA] and [PERSON_NAME]?" at bounding box center [412, 147] width 515 height 11
drag, startPoint x: 237, startPoint y: 144, endPoint x: 244, endPoint y: 143, distance: 6.9
click at [244, 143] on p "-Confirming final payments go out to [GEOGRAPHIC_DATA] and [PERSON_NAME]?" at bounding box center [412, 147] width 515 height 11
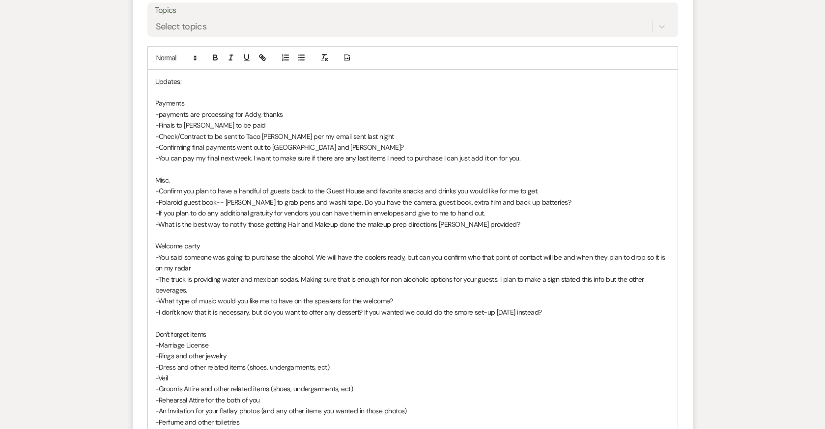
click at [340, 143] on p "-Confirming final payments went out to [GEOGRAPHIC_DATA] and [PERSON_NAME]?" at bounding box center [412, 147] width 515 height 11
drag, startPoint x: 183, startPoint y: 76, endPoint x: 143, endPoint y: 76, distance: 39.8
click at [143, 76] on form "Reply X Saving draft... Recipients* Planning Portal Users ( [PERSON_NAME], [PER…" at bounding box center [413, 241] width 560 height 742
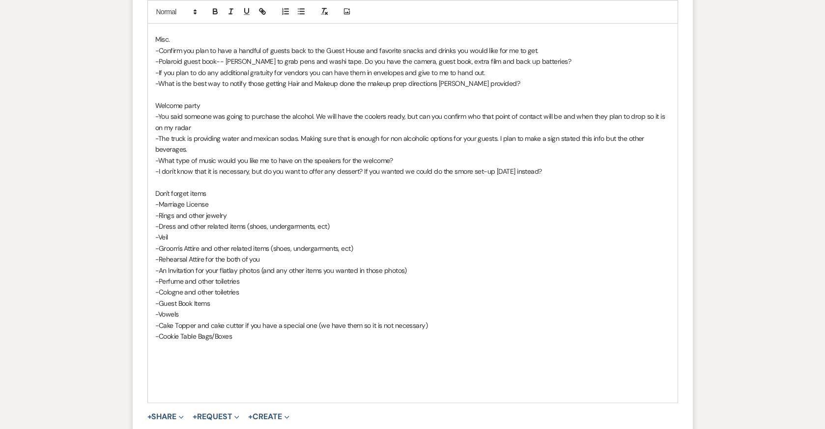
scroll to position [1435, 0]
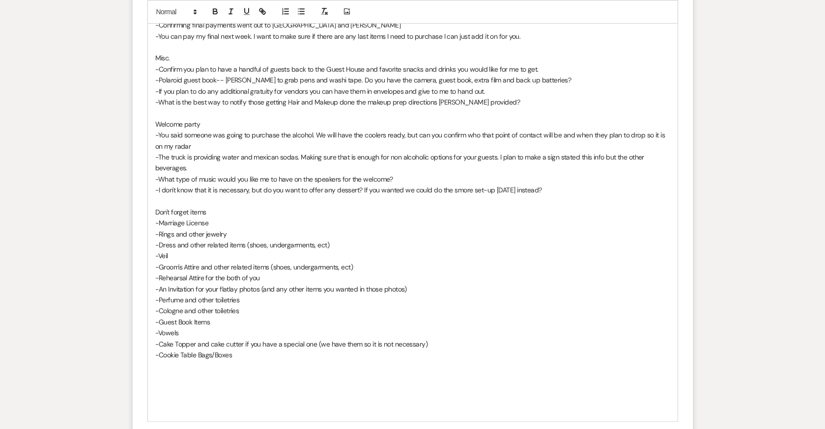
click at [499, 103] on p "-What is the best way to notify those getting Hair and Makeup done the makeup p…" at bounding box center [412, 102] width 515 height 11
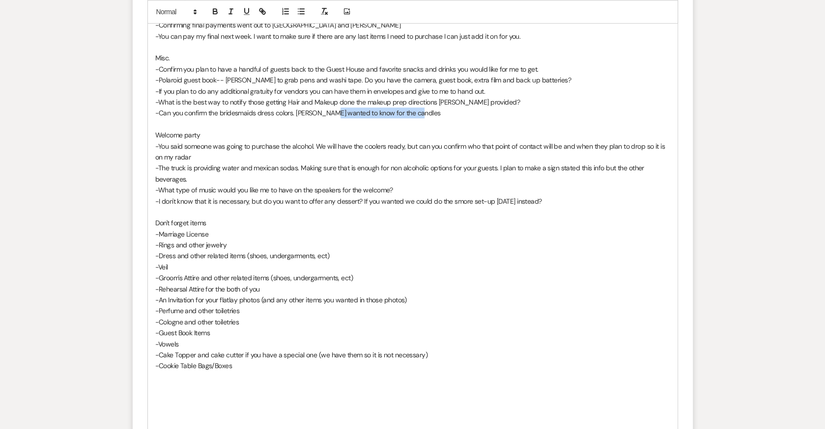
drag, startPoint x: 334, startPoint y: 108, endPoint x: 492, endPoint y: 108, distance: 158.7
click at [492, 108] on p "-Can you confirm the bridesmaids dress colors. [PERSON_NAME] wanted to know for…" at bounding box center [412, 113] width 515 height 11
click at [369, 108] on p "-Can you confirm the bridesmaids dress colors. [PERSON_NAME] was asking and the…" at bounding box center [412, 113] width 515 height 11
drag, startPoint x: 497, startPoint y: 109, endPoint x: 618, endPoint y: 109, distance: 120.9
click at [618, 109] on p "-Can you confirm the bridesmaids dress colors. [PERSON_NAME] was asking and whe…" at bounding box center [412, 113] width 515 height 11
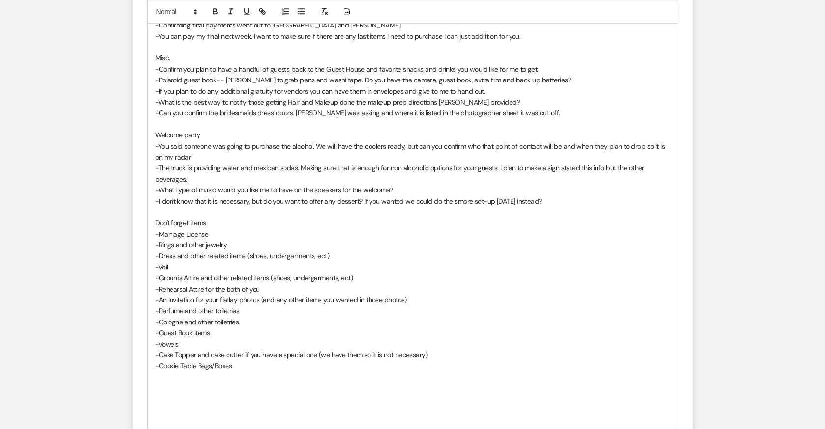
click at [294, 110] on p "-Can you confirm the bridesmaids dress colors. [PERSON_NAME] was asking and whe…" at bounding box center [412, 113] width 515 height 11
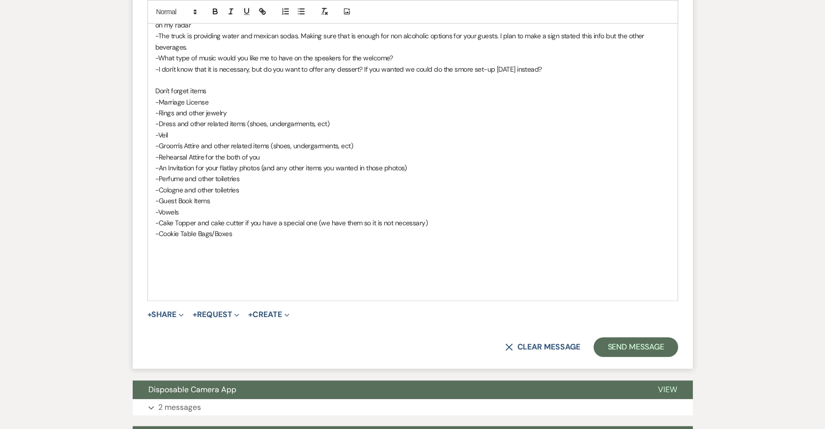
scroll to position [1568, 0]
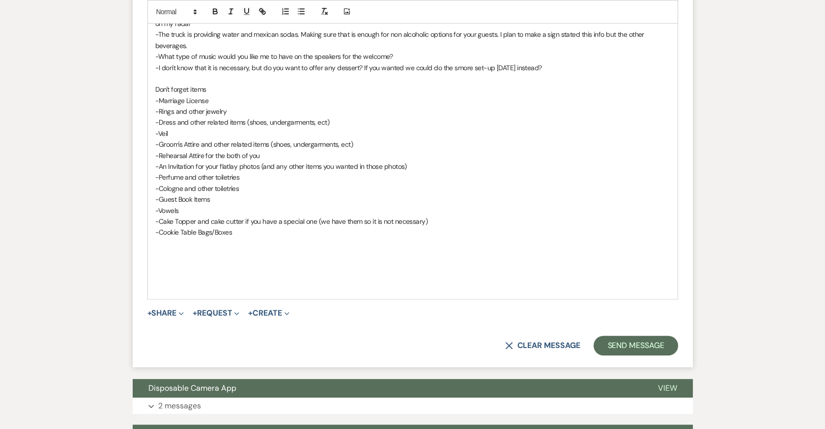
click at [212, 271] on p at bounding box center [412, 276] width 515 height 11
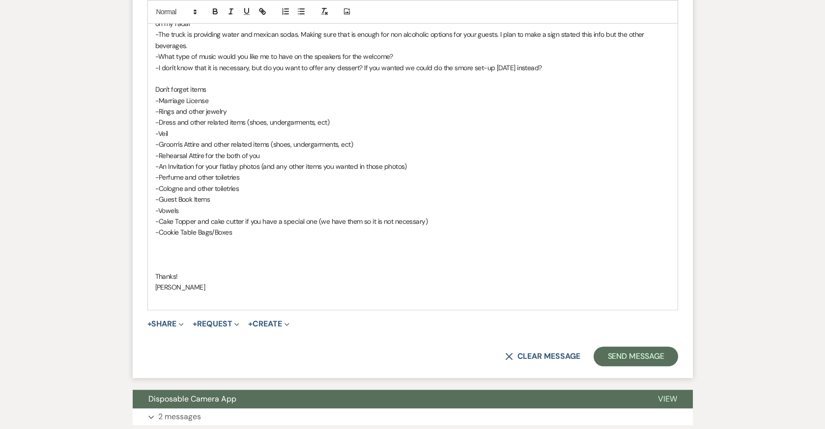
scroll to position [1573, 0]
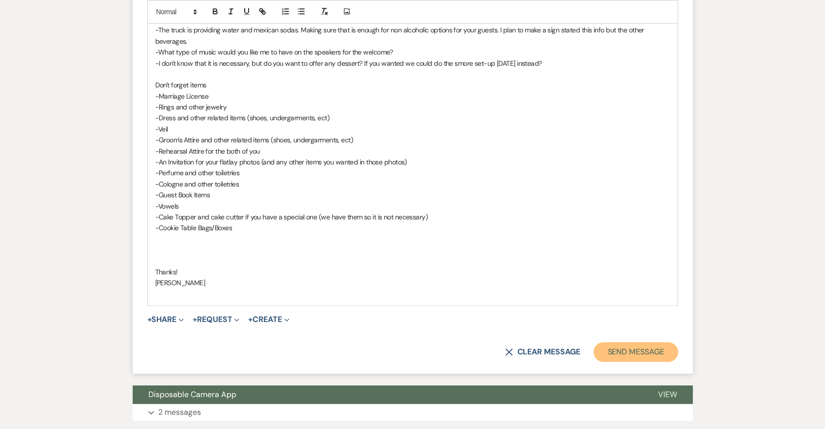
click at [653, 351] on button "Send Message" at bounding box center [636, 352] width 84 height 20
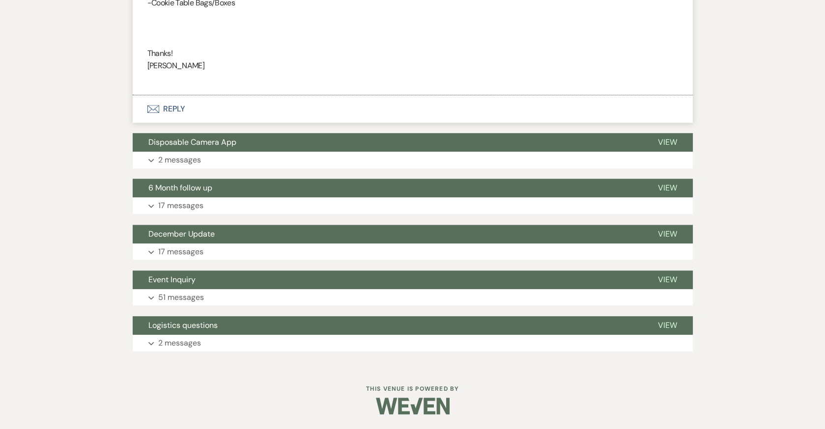
scroll to position [1684, 0]
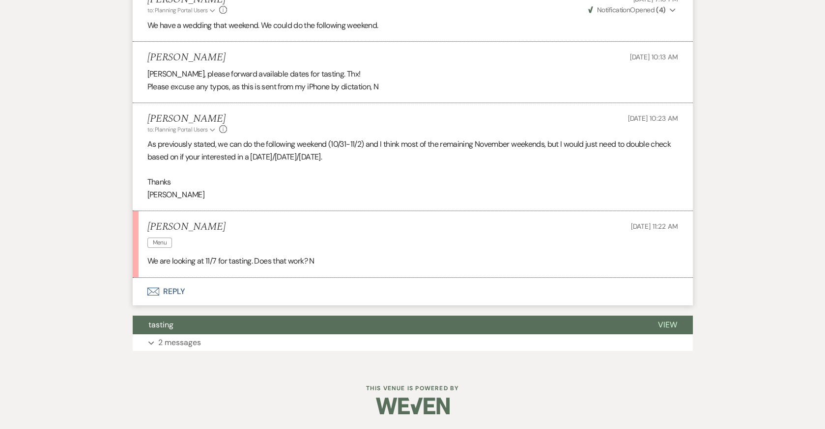
scroll to position [7746, 0]
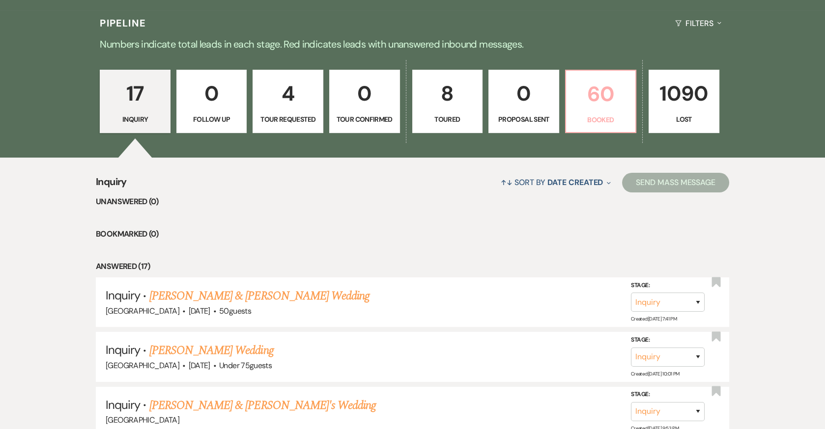
click at [602, 82] on p "60" at bounding box center [601, 94] width 58 height 33
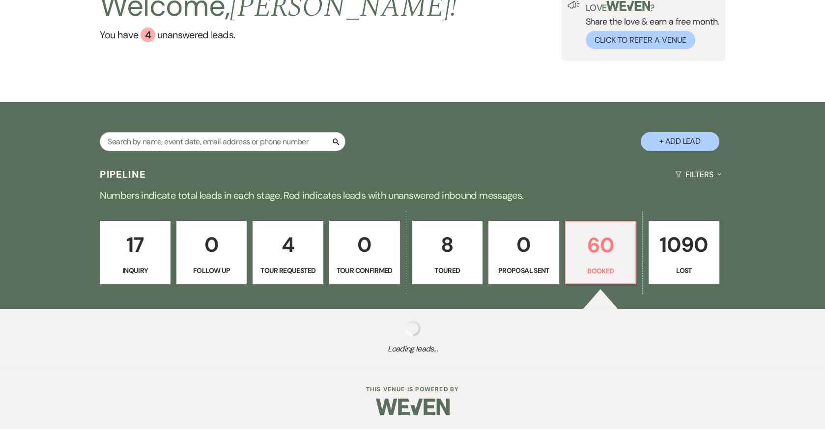
scroll to position [233, 0]
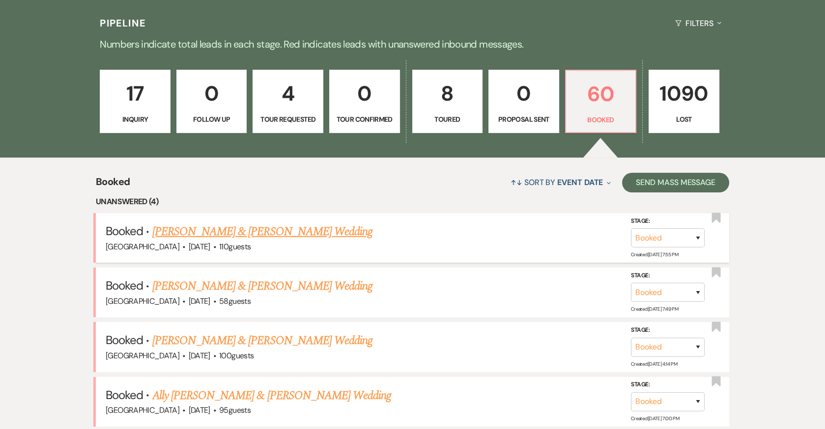
click at [239, 228] on link "[PERSON_NAME] & [PERSON_NAME] Wedding" at bounding box center [262, 232] width 220 height 18
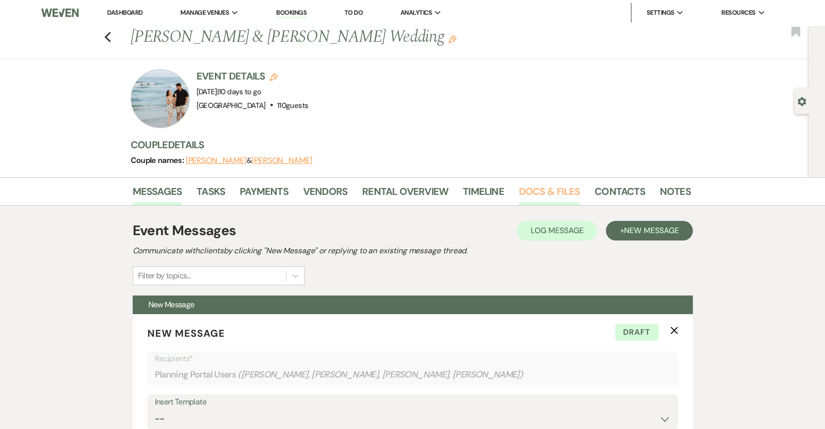
click at [542, 190] on link "Docs & Files" at bounding box center [549, 195] width 61 height 22
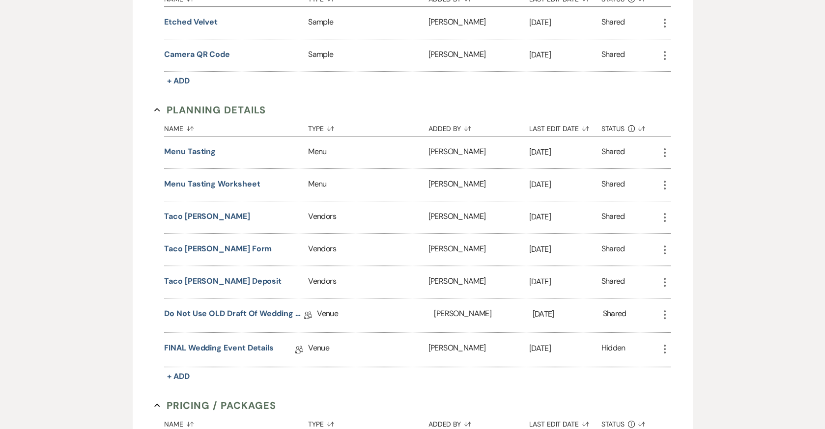
scroll to position [709, 0]
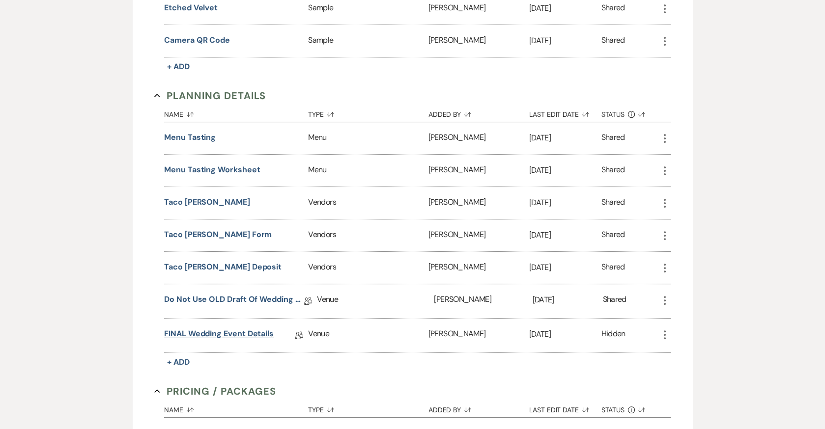
click at [209, 328] on link "FINAL Wedding Event Details" at bounding box center [219, 335] width 110 height 15
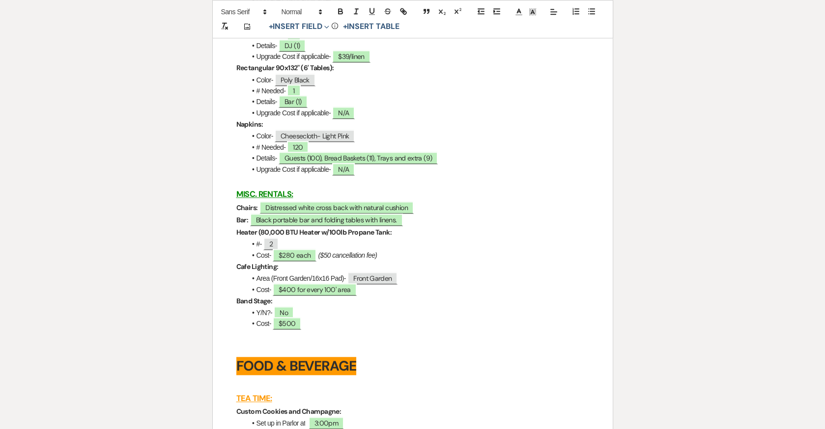
scroll to position [2139, 0]
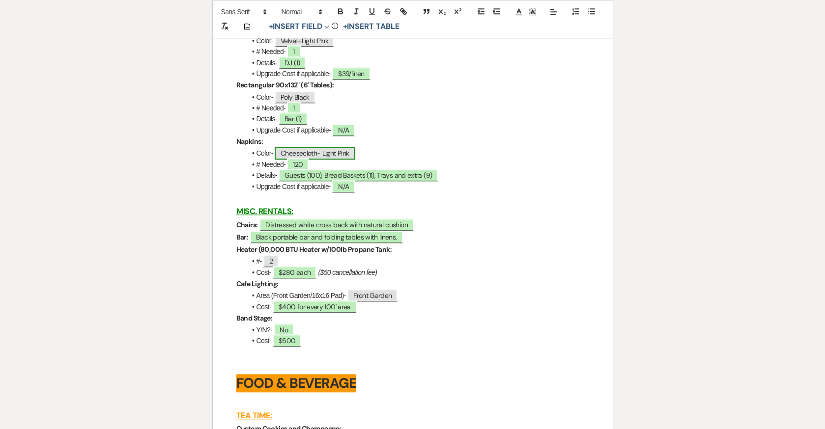
click at [341, 152] on span "Cheesecloth- Light Pink" at bounding box center [315, 153] width 80 height 13
select select "Type"
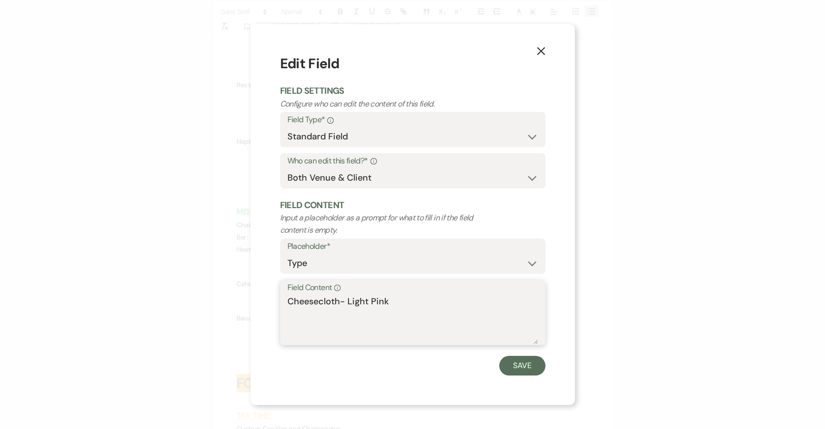
drag, startPoint x: 347, startPoint y: 300, endPoint x: 435, endPoint y: 300, distance: 88.4
click at [435, 300] on textarea "Cheesecloth- Light Pink" at bounding box center [412, 319] width 251 height 49
type textarea "Cheesecloth- Light Beige"
click at [522, 369] on button "Save" at bounding box center [522, 366] width 46 height 20
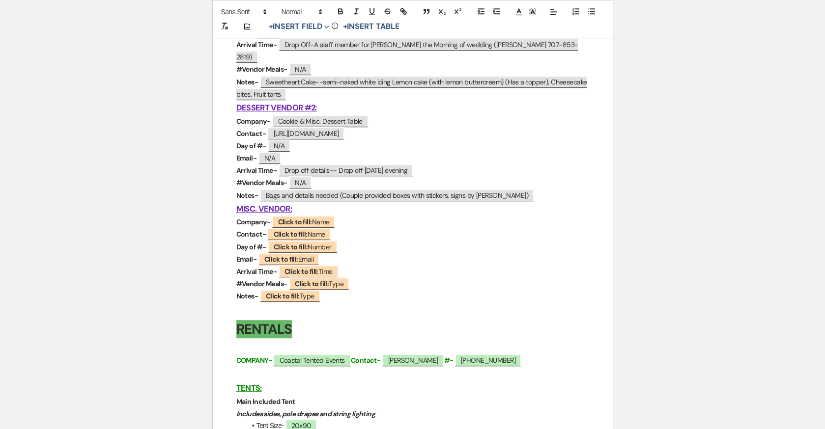
scroll to position [1190, 0]
